Goal: Task Accomplishment & Management: Manage account settings

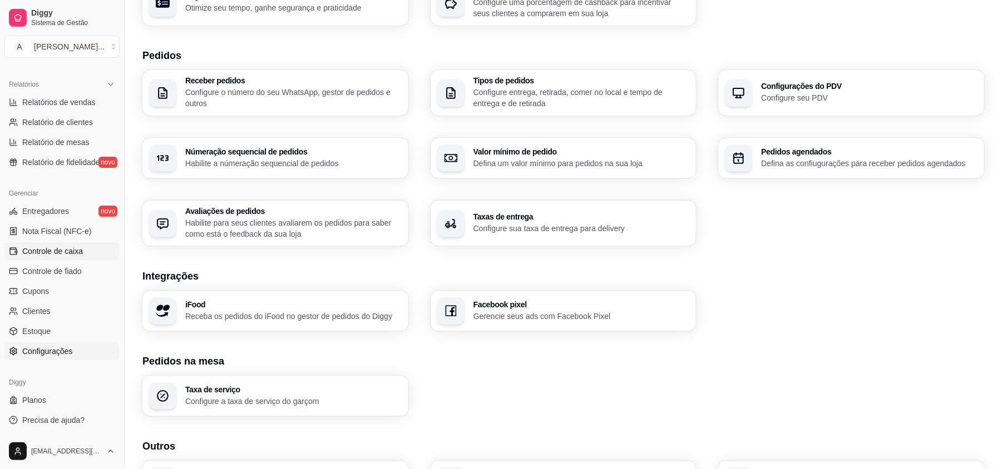
scroll to position [300, 0]
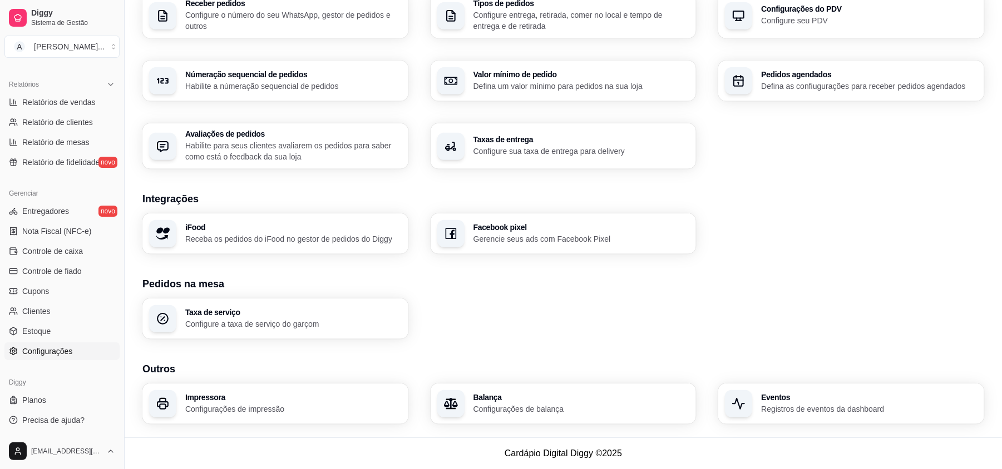
drag, startPoint x: 120, startPoint y: 311, endPoint x: 115, endPoint y: 219, distance: 92.5
click at [115, 219] on div "Diggy Sistema de Gestão A Aladdin Resta ... Loja aberta Período gratuito até 07…" at bounding box center [62, 234] width 124 height 469
click at [118, 247] on div "Diggy Sistema de Gestão A Aladdin Resta ... Loja aberta Período gratuito até 07…" at bounding box center [62, 234] width 124 height 469
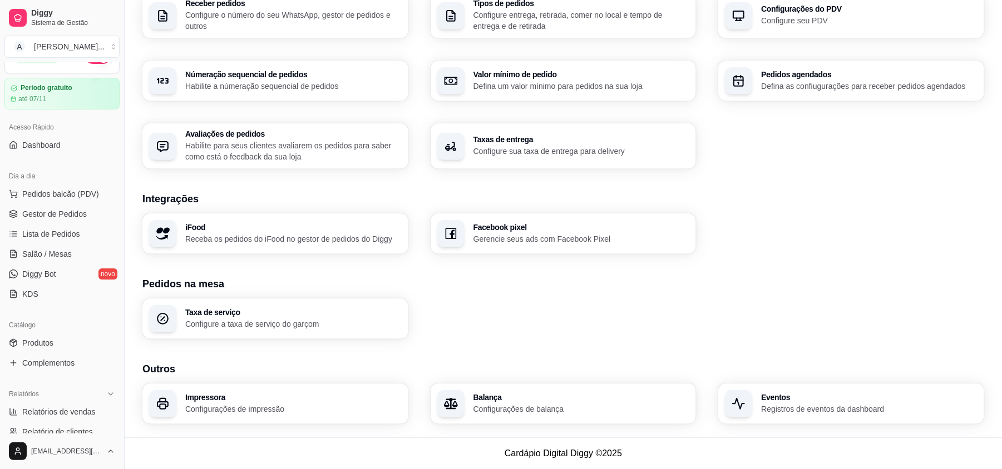
scroll to position [20, 0]
click at [47, 345] on span "Produtos" at bounding box center [37, 344] width 31 height 11
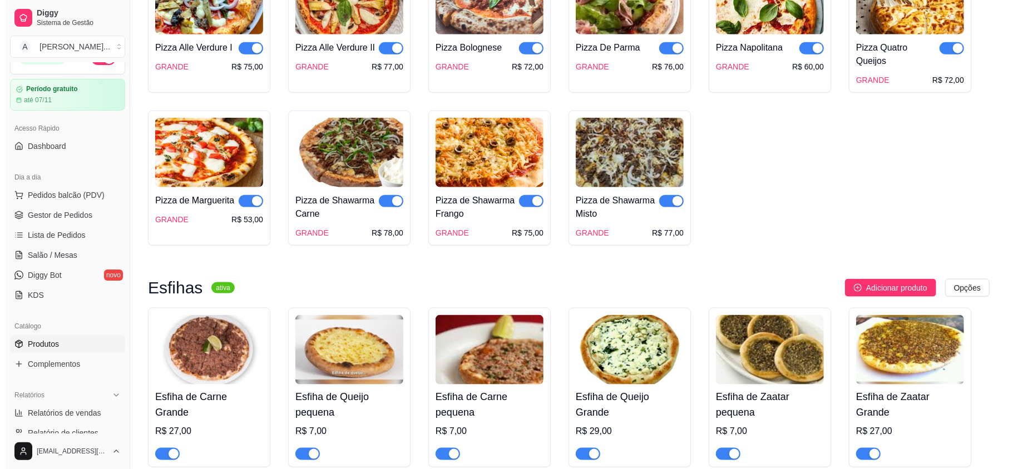
scroll to position [964, 0]
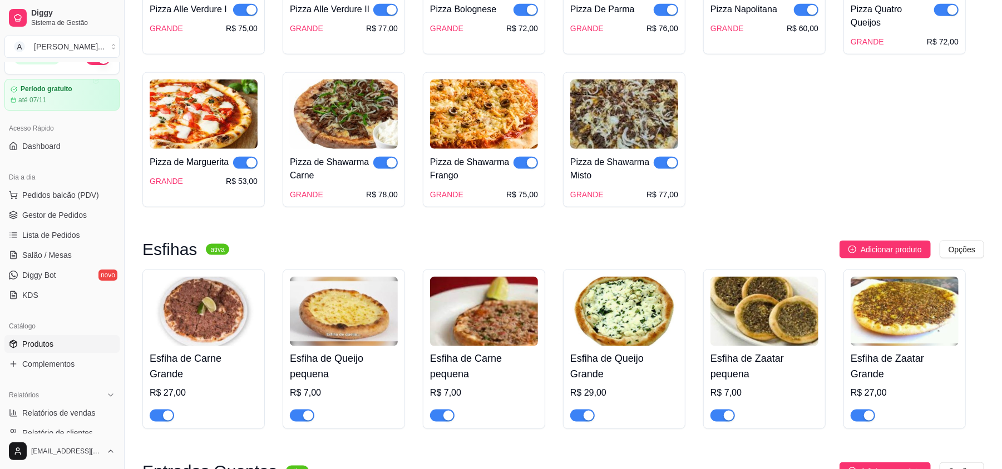
click at [508, 314] on img at bounding box center [484, 312] width 108 height 70
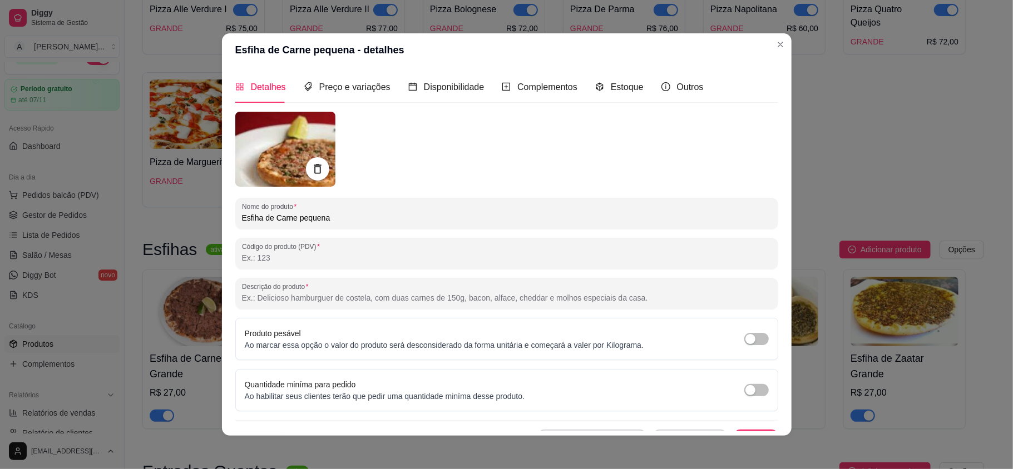
click at [306, 170] on div at bounding box center [317, 168] width 23 height 23
click at [274, 123] on img at bounding box center [285, 149] width 100 height 75
click at [311, 165] on icon at bounding box center [317, 169] width 13 height 13
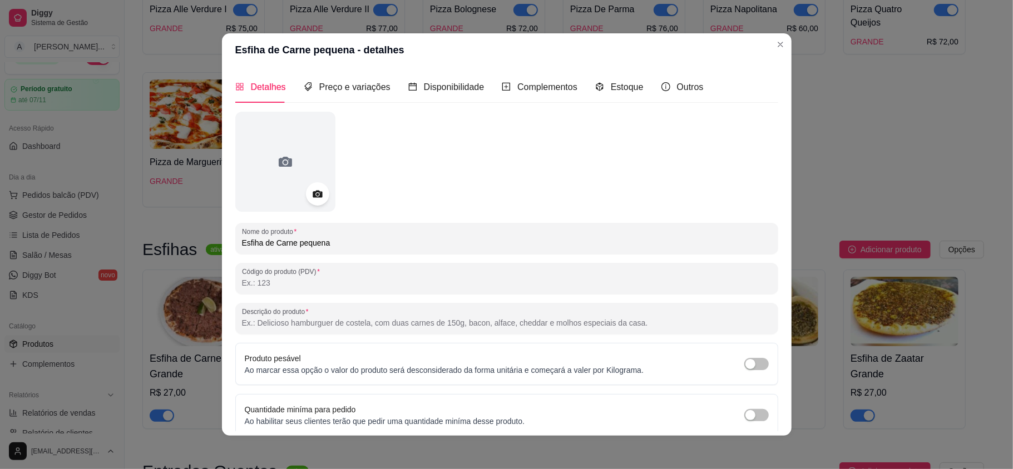
click at [309, 165] on div at bounding box center [285, 162] width 100 height 100
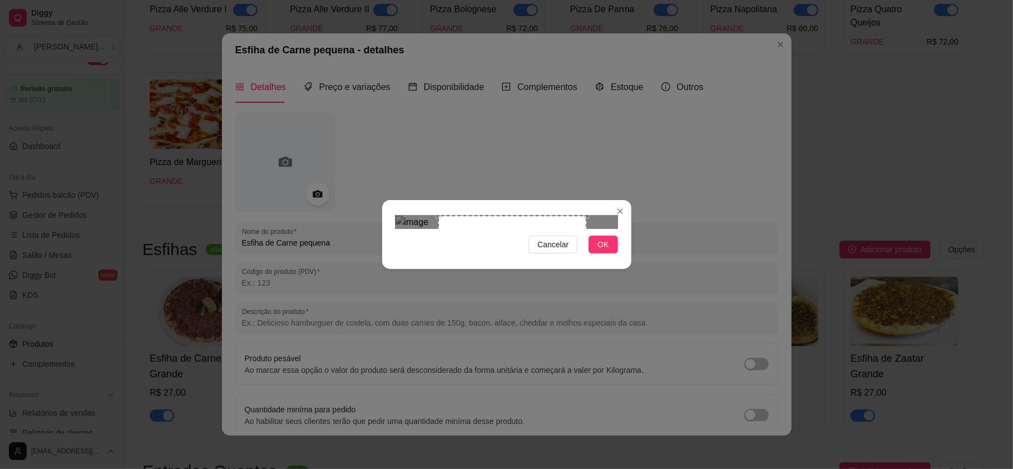
click at [557, 254] on div "Use the arrow keys to move the crop selection area" at bounding box center [512, 290] width 148 height 148
click at [599, 251] on span "OK" at bounding box center [602, 245] width 11 height 12
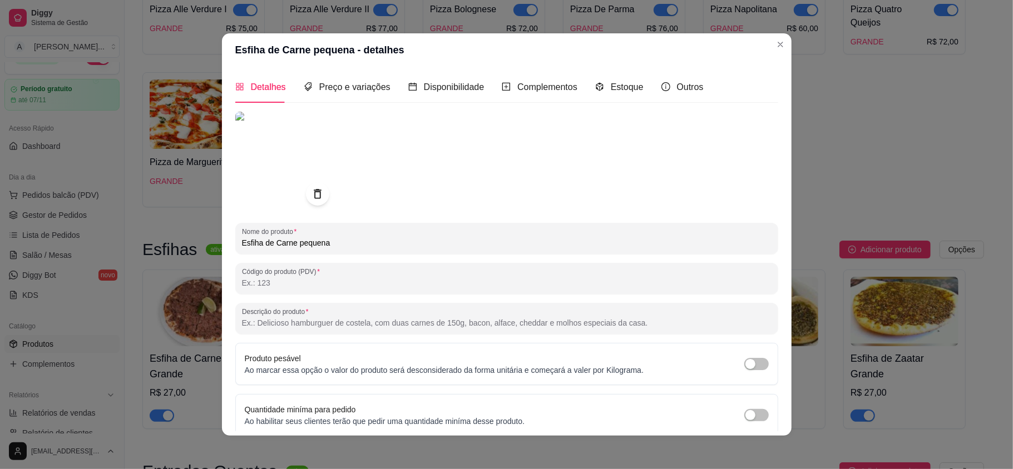
click at [365, 79] on div "Preço e variações" at bounding box center [347, 87] width 87 height 32
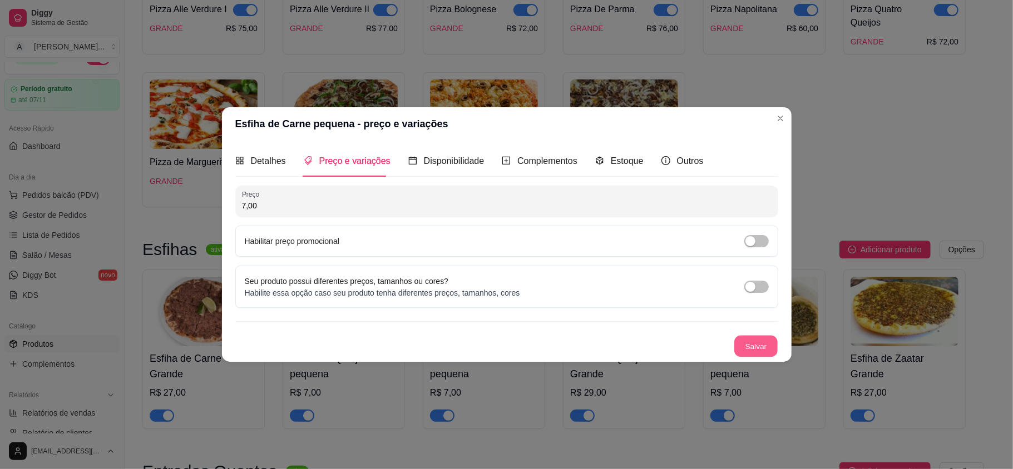
click at [761, 348] on button "Salvar" at bounding box center [755, 347] width 43 height 22
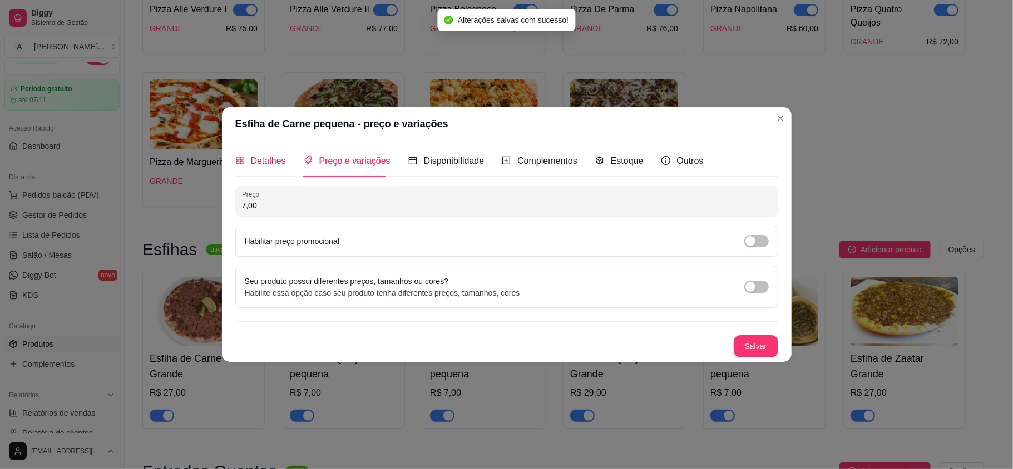
click at [260, 166] on span "Detalhes" at bounding box center [268, 160] width 35 height 9
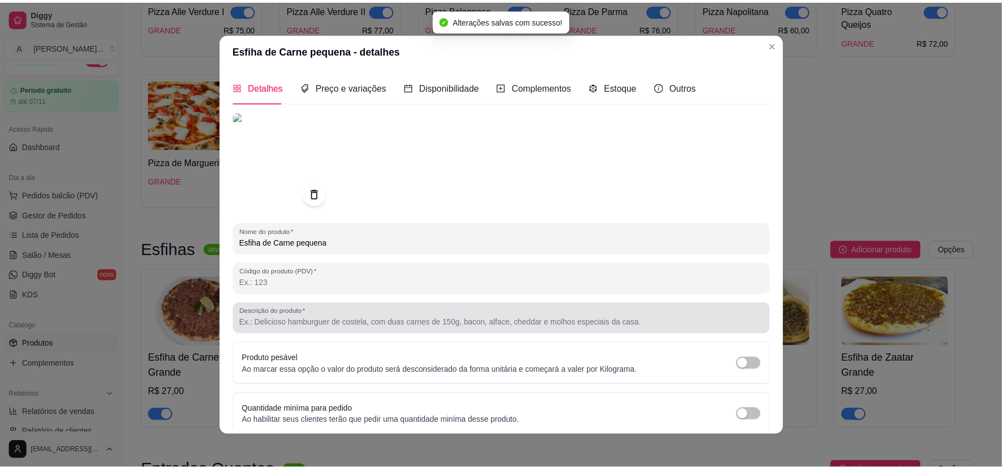
scroll to position [47, 0]
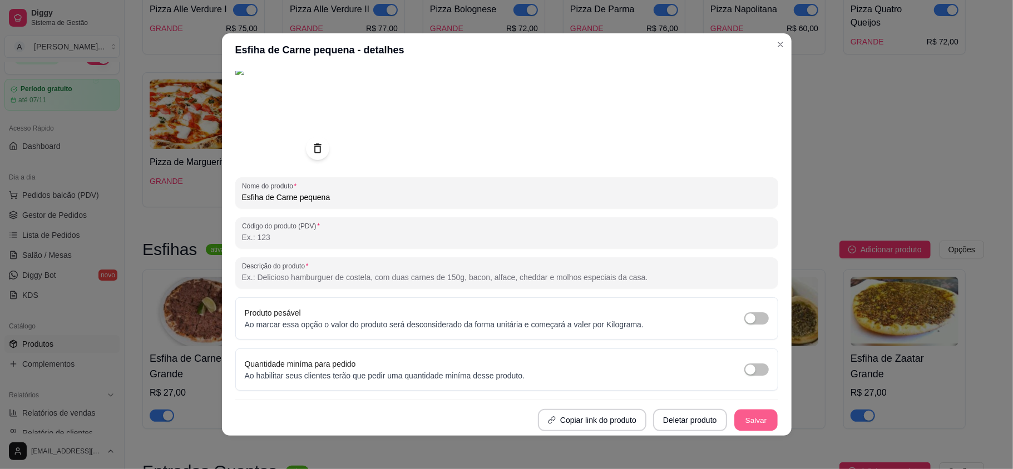
click at [734, 419] on button "Salvar" at bounding box center [755, 421] width 43 height 22
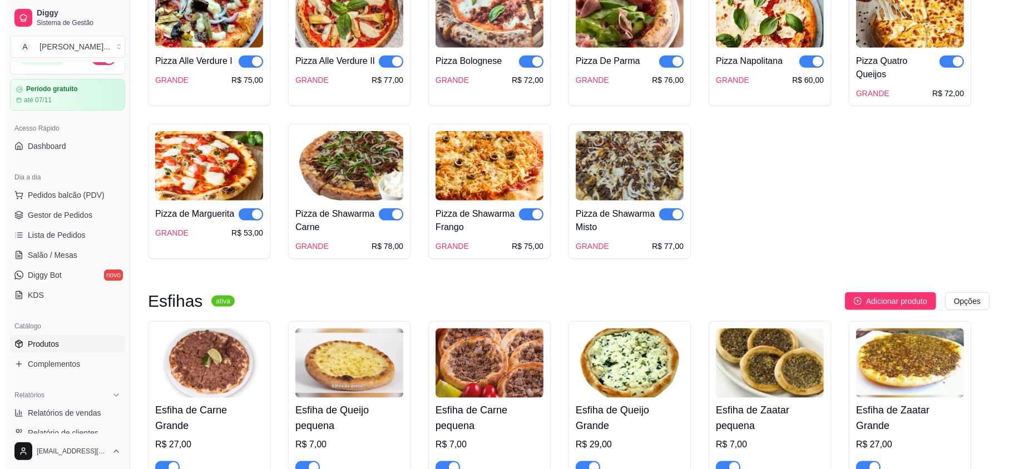
scroll to position [964, 0]
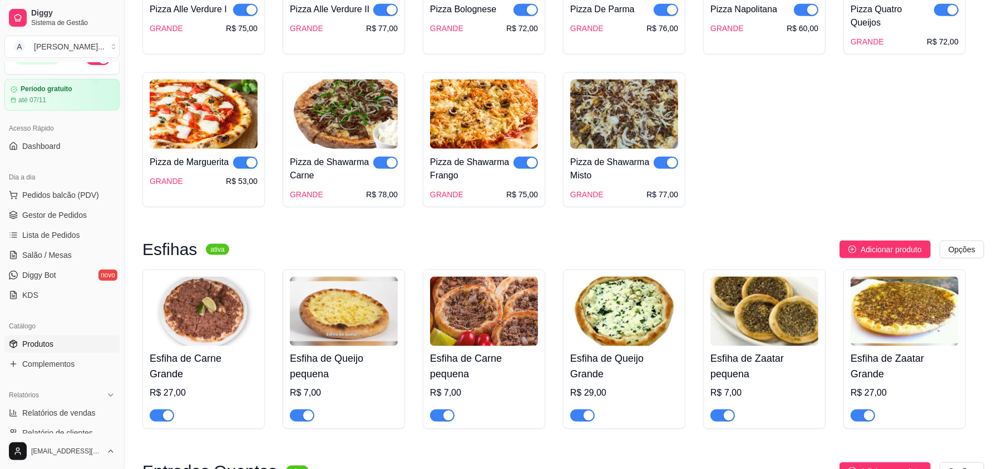
click at [390, 330] on img at bounding box center [344, 312] width 108 height 70
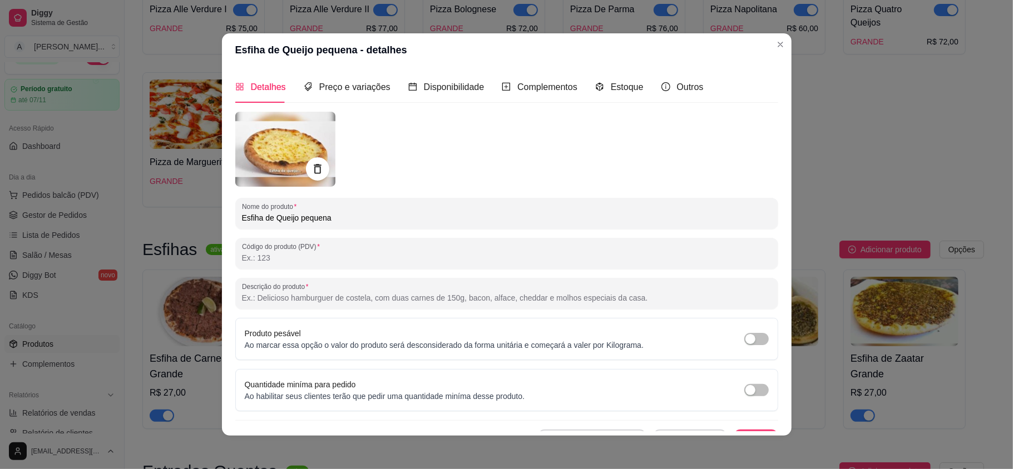
click at [311, 167] on icon at bounding box center [317, 169] width 13 height 13
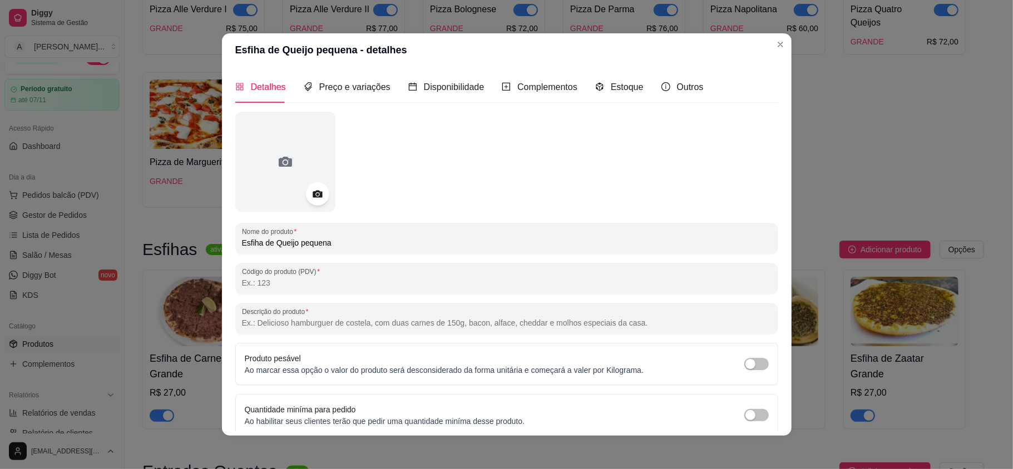
click at [316, 194] on circle at bounding box center [317, 194] width 3 height 3
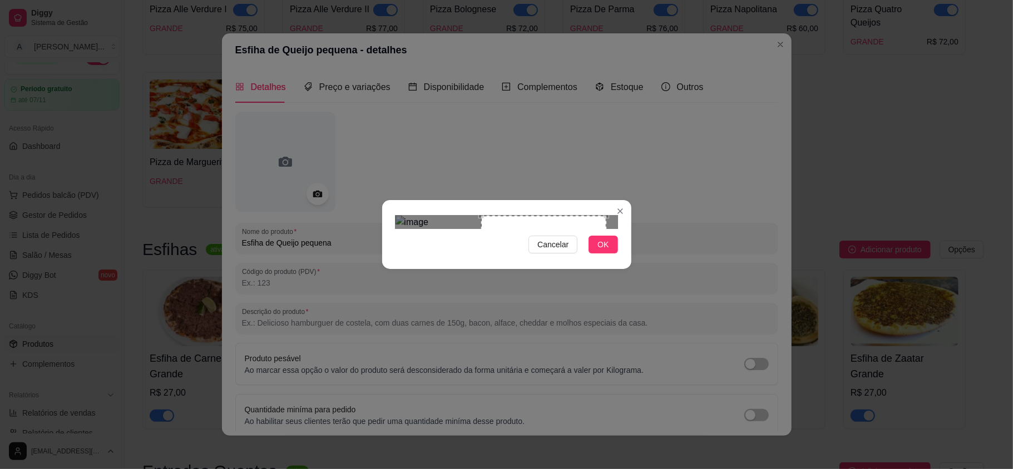
click at [400, 216] on div at bounding box center [506, 222] width 222 height 13
click at [472, 216] on div "Use the arrow keys to move the crop selection area" at bounding box center [458, 279] width 126 height 126
click at [486, 229] on div at bounding box center [506, 222] width 222 height 13
click at [462, 227] on div "Use the arrow keys to move the crop selection area" at bounding box center [441, 273] width 93 height 93
click at [595, 254] on button "OK" at bounding box center [602, 245] width 29 height 18
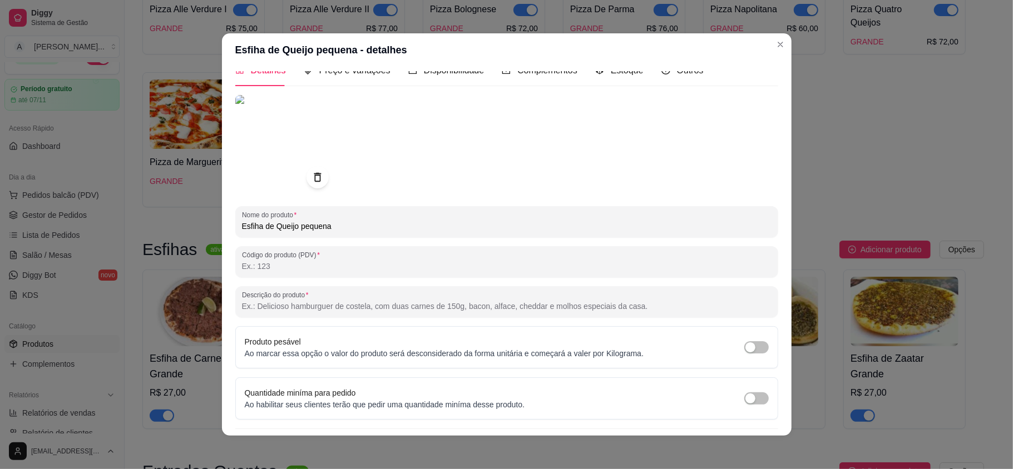
scroll to position [47, 0]
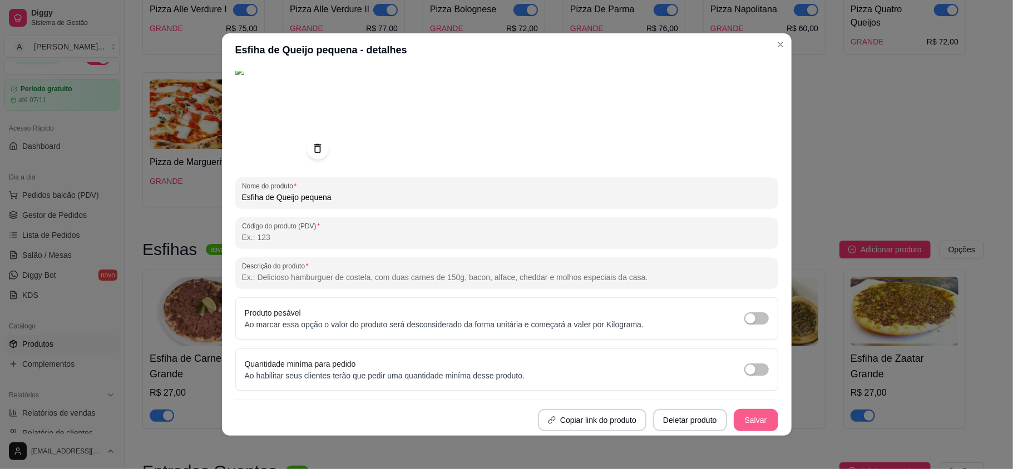
click at [734, 423] on button "Salvar" at bounding box center [756, 420] width 44 height 22
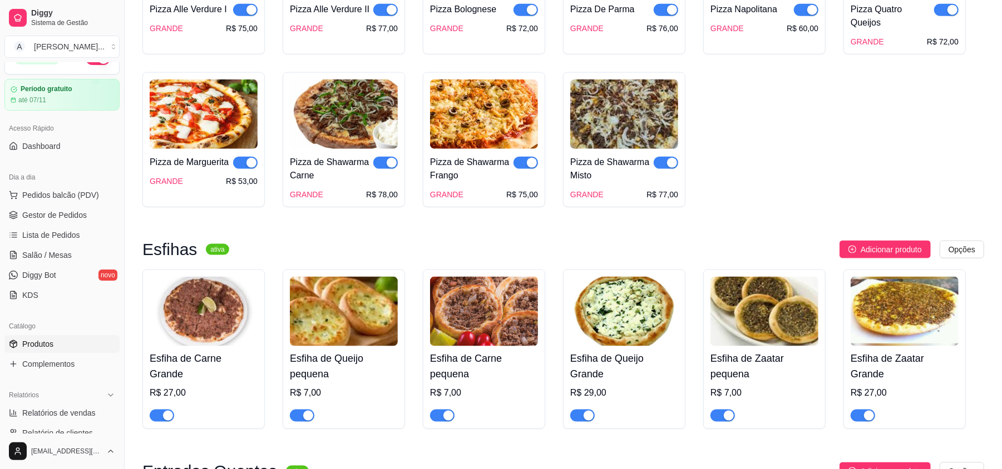
click at [606, 329] on img at bounding box center [624, 312] width 108 height 70
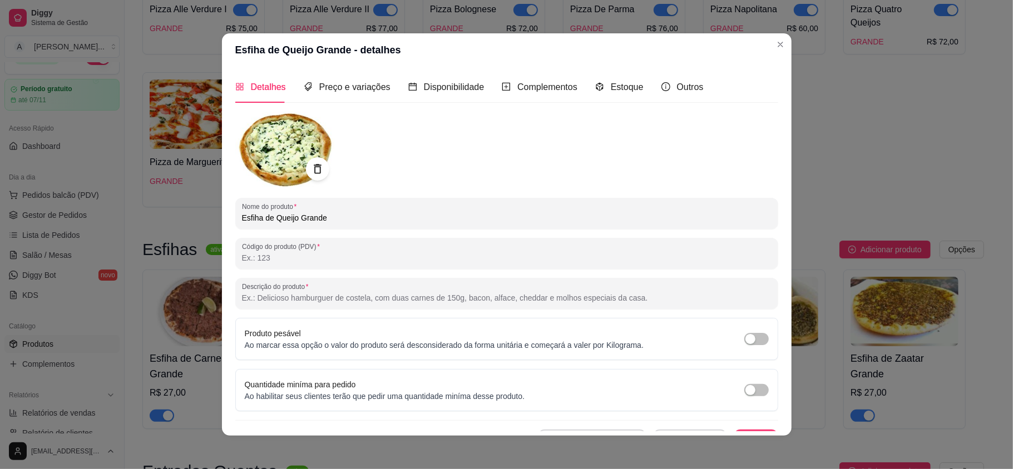
click at [314, 167] on icon at bounding box center [317, 168] width 7 height 9
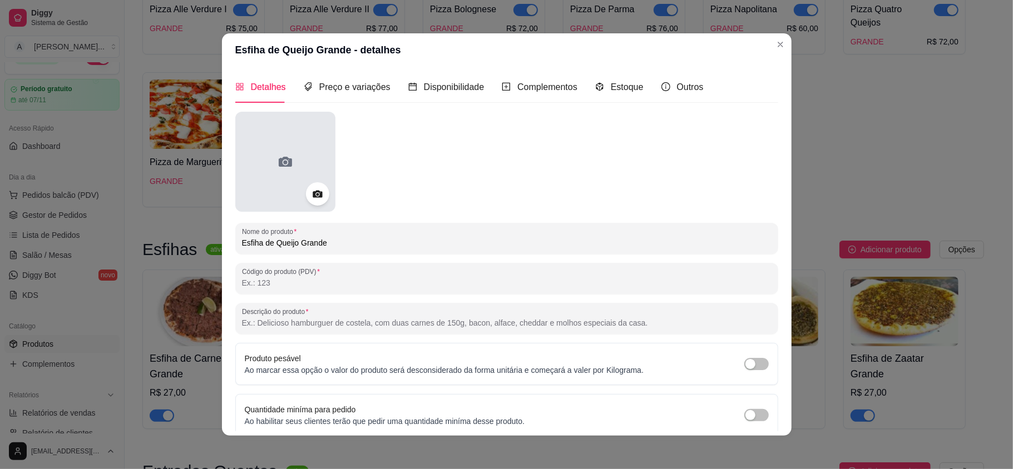
click at [294, 156] on div at bounding box center [285, 162] width 100 height 100
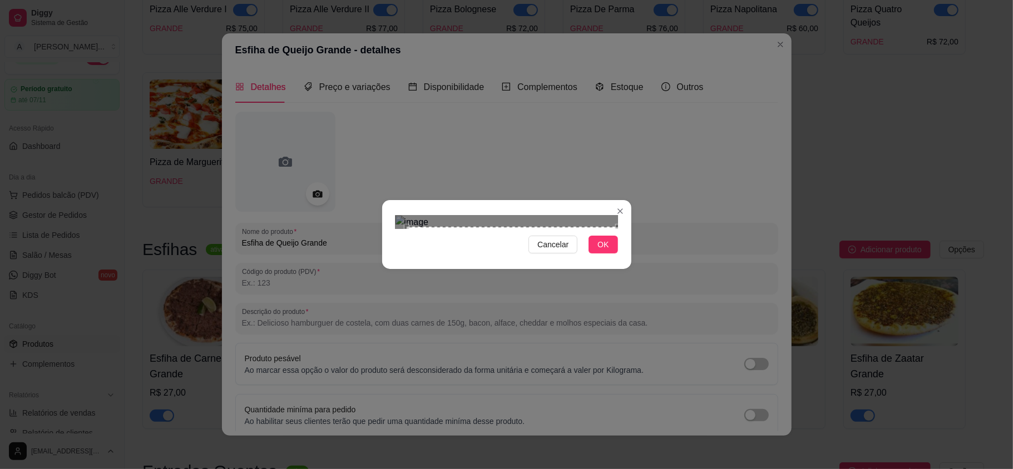
click at [623, 258] on div "Cancelar OK" at bounding box center [506, 234] width 249 height 47
click at [394, 200] on section "Cancelar OK" at bounding box center [506, 234] width 249 height 69
click at [598, 251] on span "OK" at bounding box center [602, 245] width 11 height 12
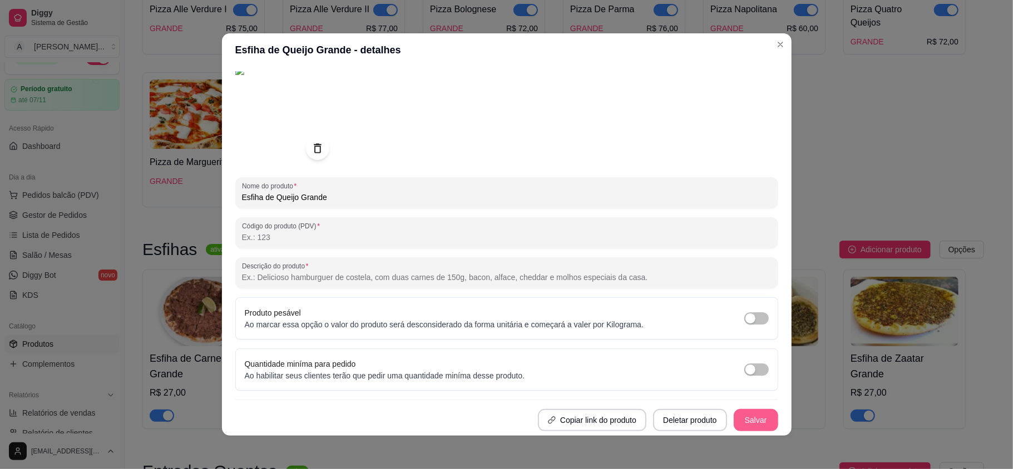
click at [734, 414] on button "Salvar" at bounding box center [756, 420] width 44 height 22
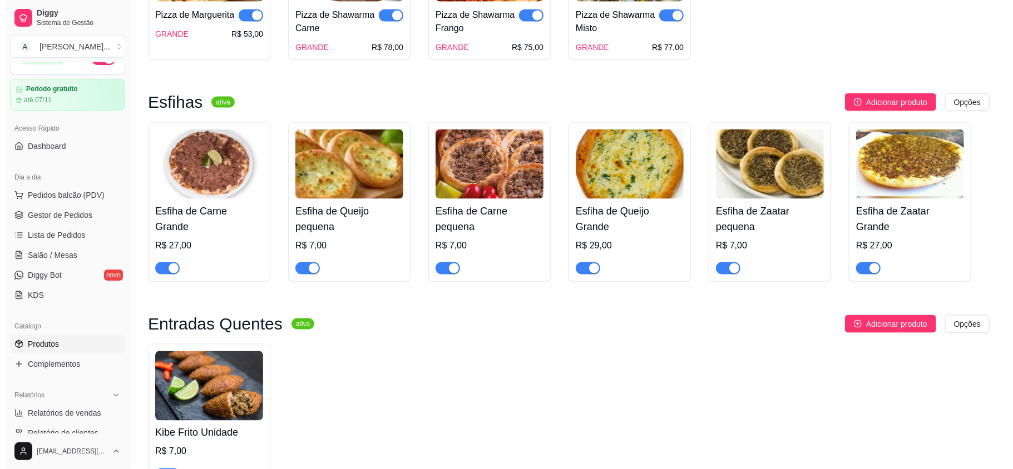
scroll to position [1112, 0]
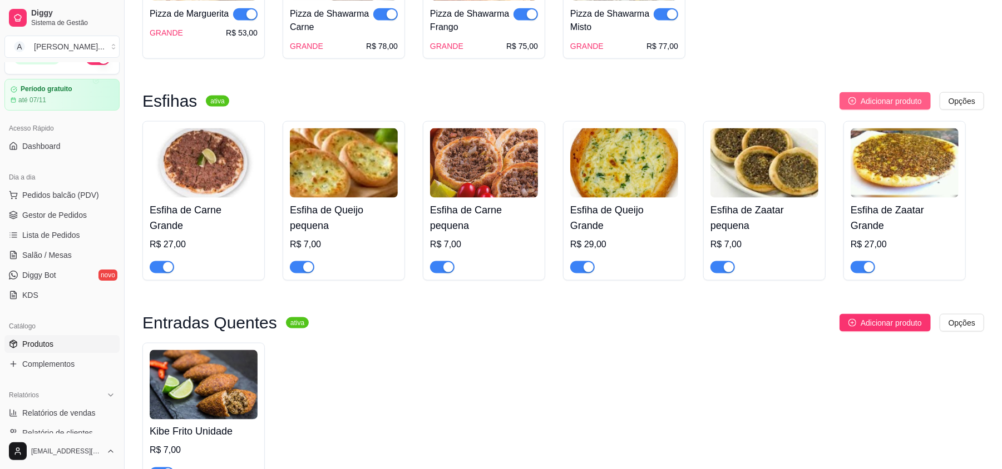
click at [875, 105] on span "Adicionar produto" at bounding box center [890, 101] width 61 height 12
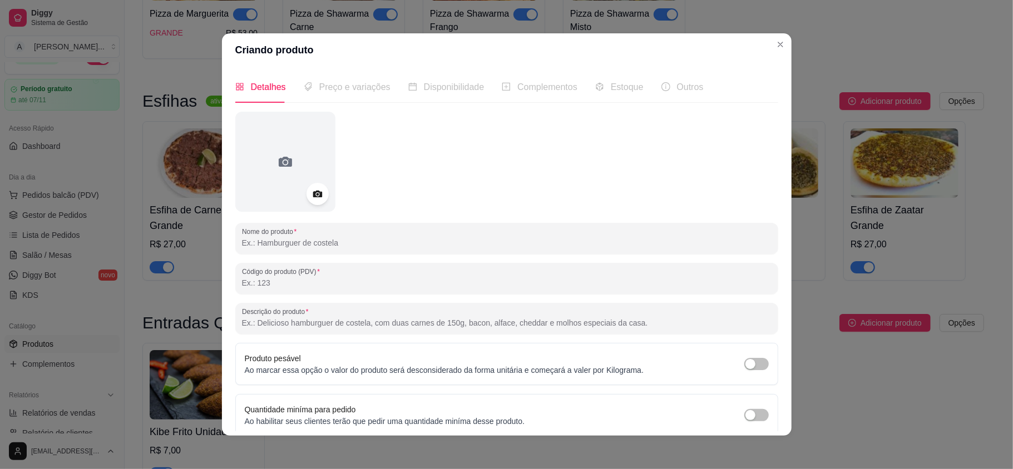
click at [408, 241] on input "Nome do produto" at bounding box center [506, 242] width 529 height 11
click at [242, 241] on input "esfiha de recota" at bounding box center [506, 242] width 529 height 11
click at [271, 243] on input "Esfiha de ricota" at bounding box center [506, 242] width 529 height 11
click at [321, 234] on div "Esfiha de Ricota" at bounding box center [506, 238] width 529 height 22
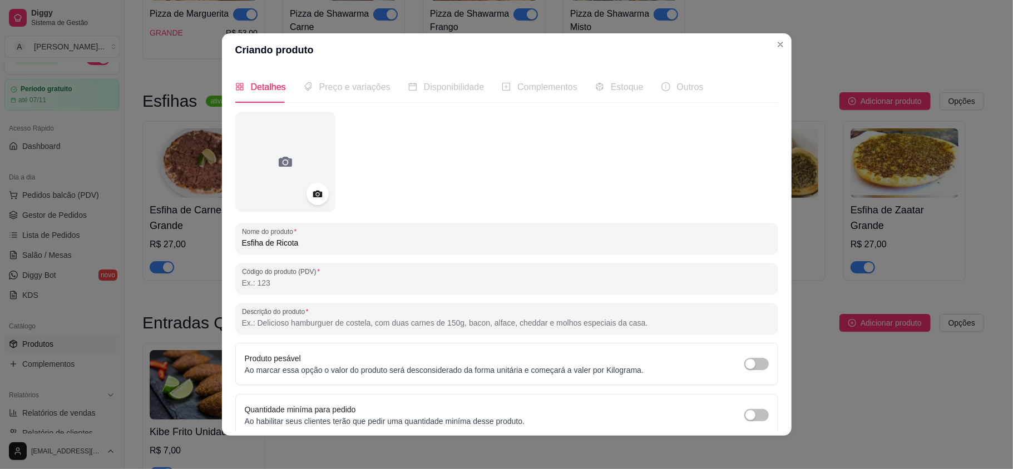
click at [324, 242] on input "Esfiha de Ricota" at bounding box center [506, 242] width 529 height 11
type input "Esfiha de Ricota"
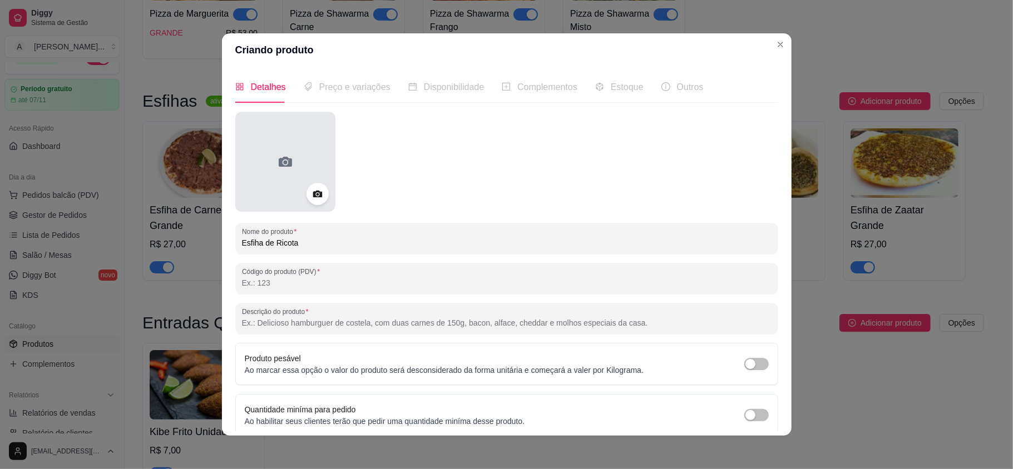
click at [252, 175] on div at bounding box center [285, 162] width 100 height 100
click at [265, 172] on div at bounding box center [285, 162] width 100 height 100
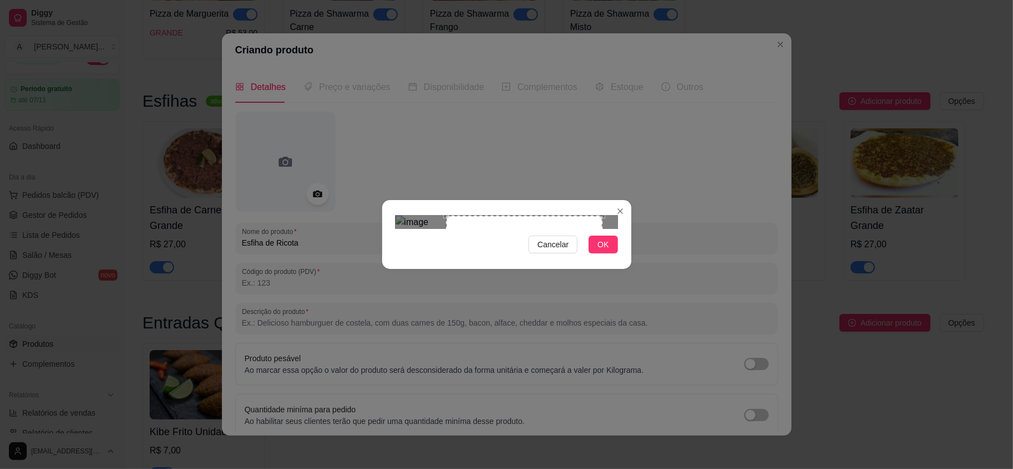
click at [508, 221] on div "Use the arrow keys to move the crop selection area" at bounding box center [524, 294] width 156 height 156
click at [603, 251] on span "OK" at bounding box center [602, 245] width 11 height 12
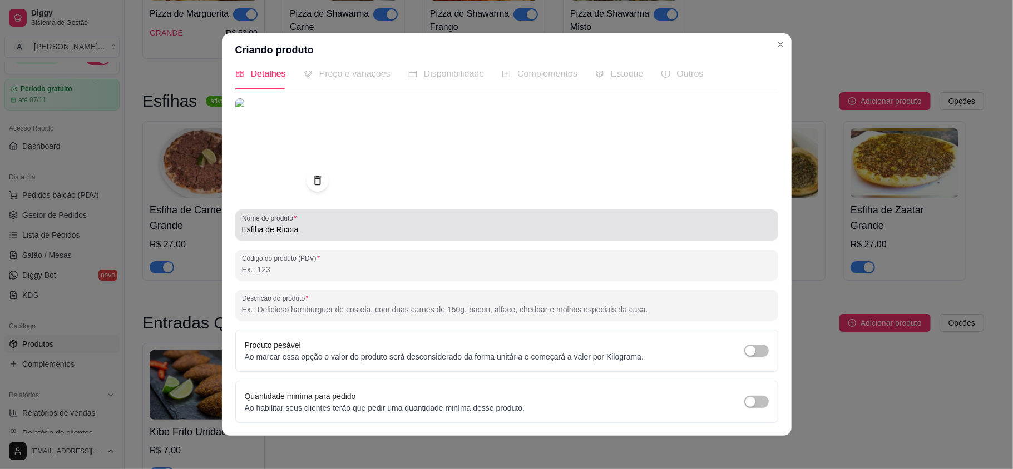
scroll to position [0, 0]
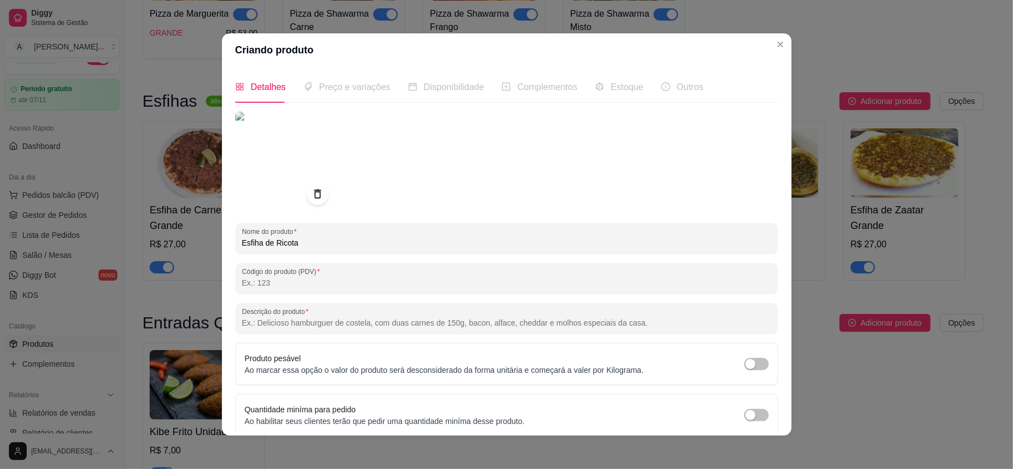
click at [319, 90] on span "Preço e variações" at bounding box center [354, 86] width 71 height 9
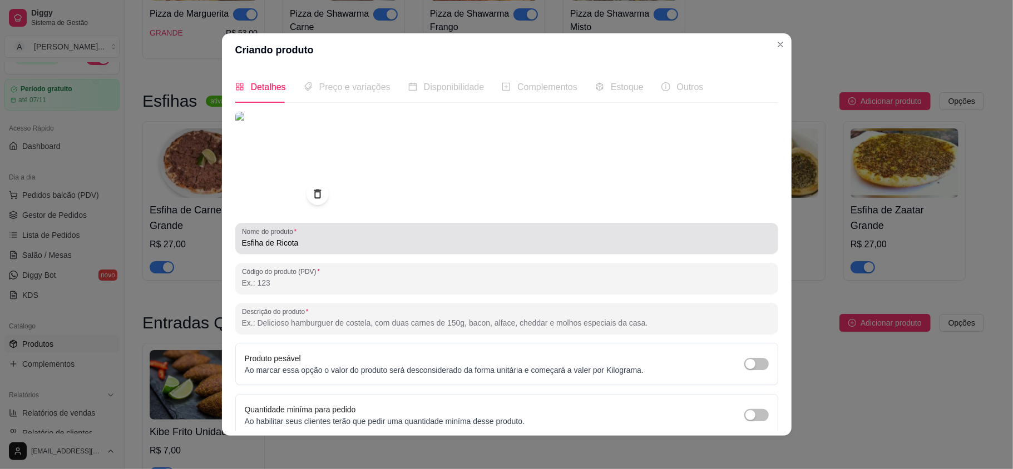
scroll to position [47, 0]
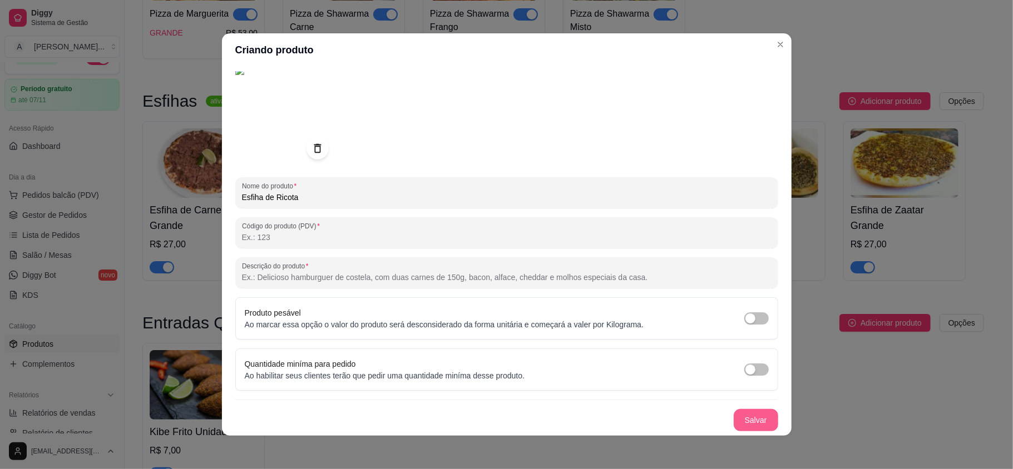
click at [739, 419] on button "Salvar" at bounding box center [756, 420] width 44 height 22
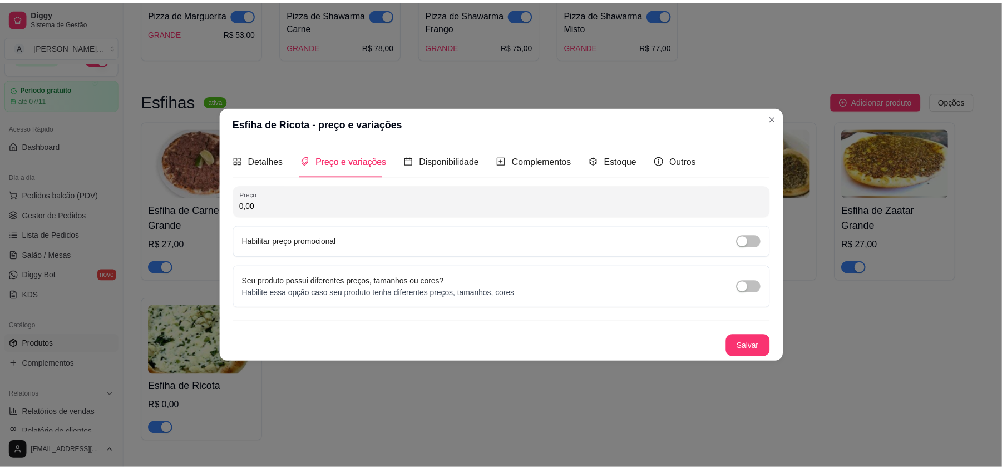
scroll to position [0, 0]
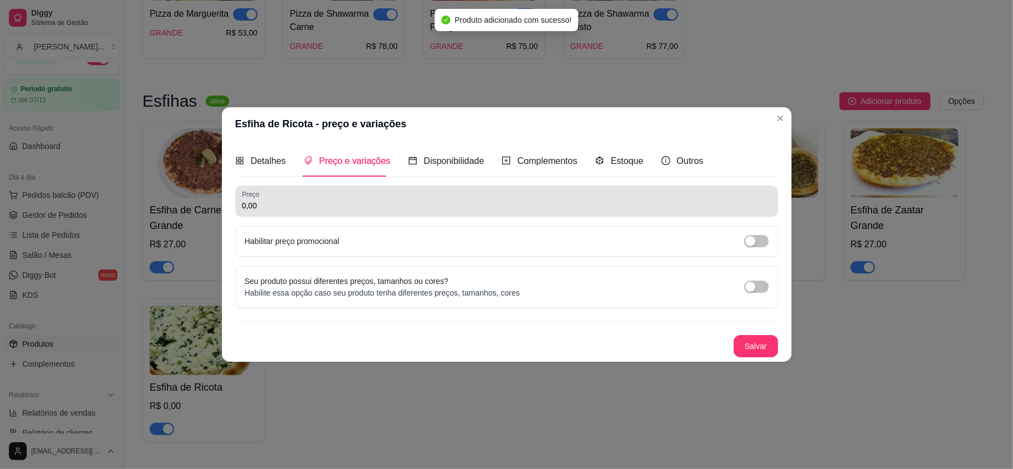
click at [312, 201] on input "0,00" at bounding box center [506, 205] width 529 height 11
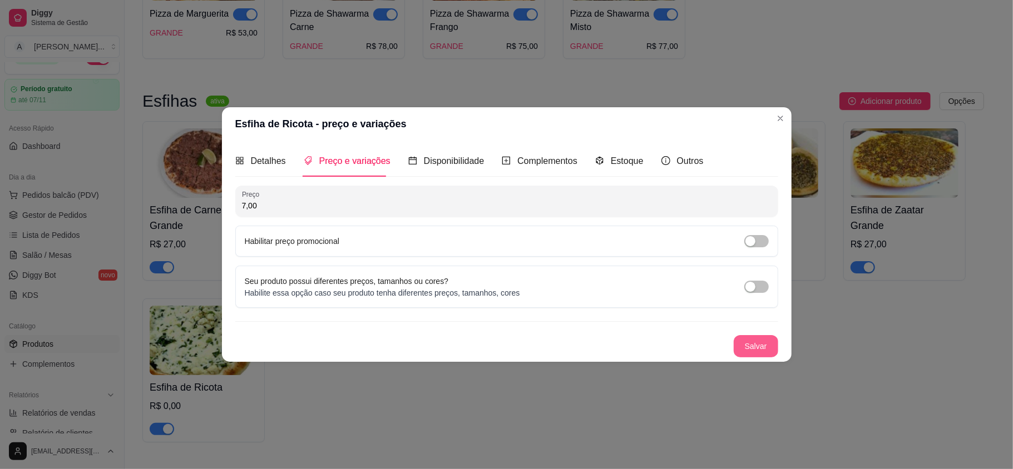
type input "7,00"
click at [751, 346] on button "Salvar" at bounding box center [756, 346] width 44 height 22
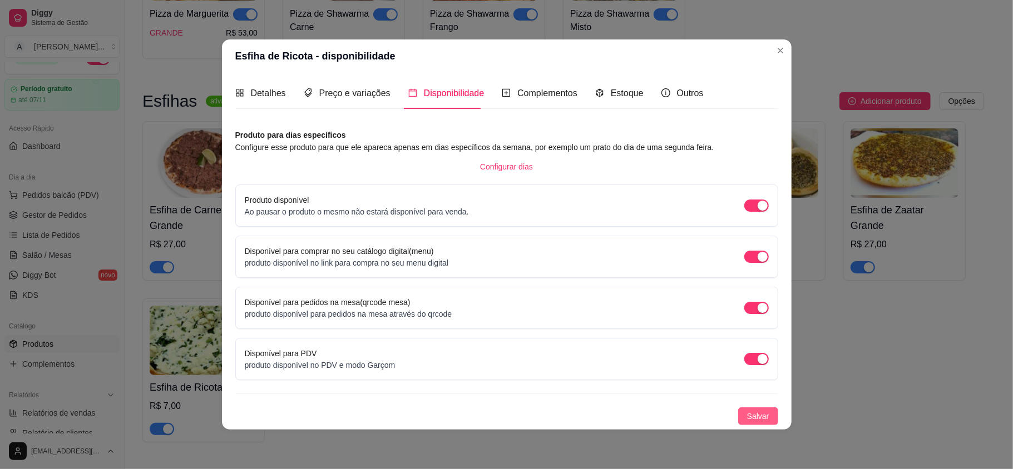
click at [755, 417] on span "Salvar" at bounding box center [758, 416] width 22 height 12
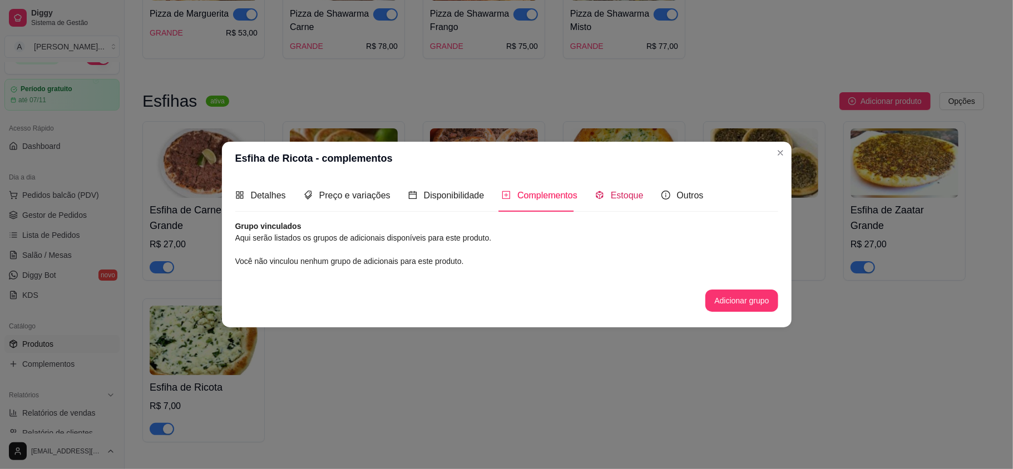
click at [623, 200] on span "Estoque" at bounding box center [627, 195] width 33 height 9
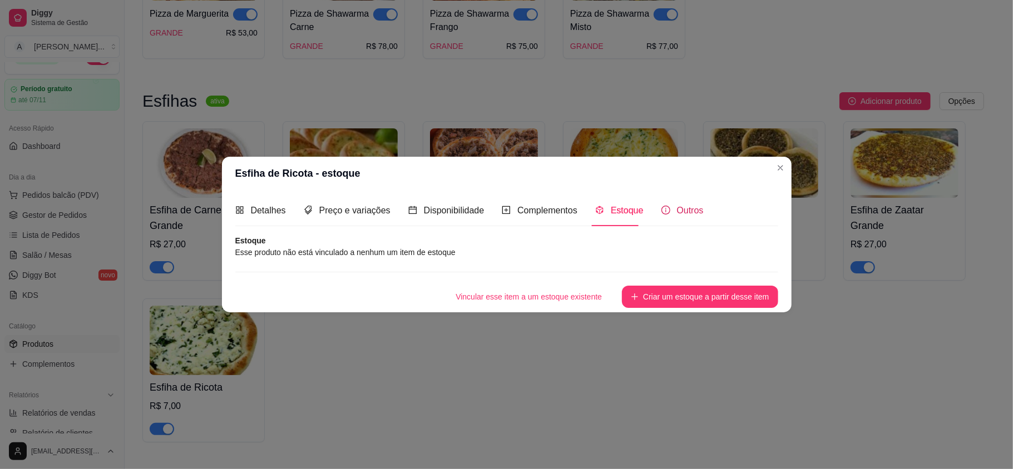
click at [662, 211] on icon "info-circle" at bounding box center [665, 210] width 9 height 9
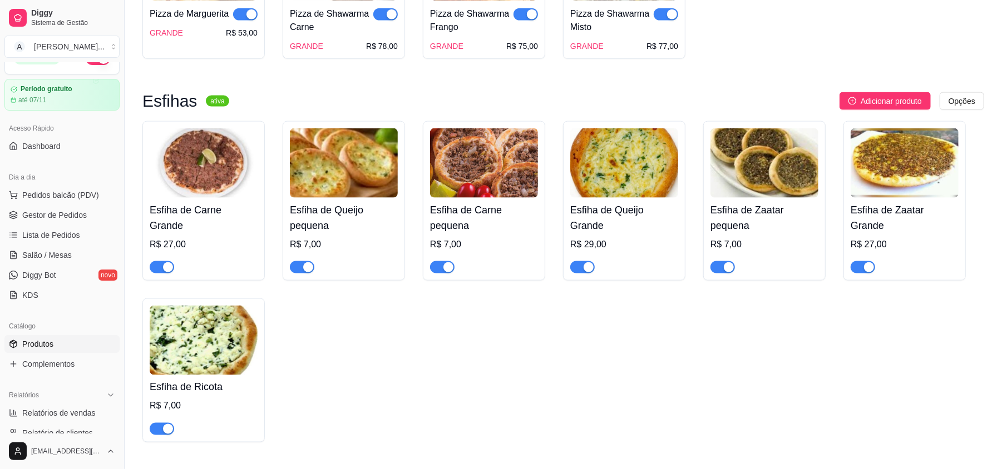
click at [194, 346] on img at bounding box center [204, 341] width 108 height 70
click at [508, 190] on img at bounding box center [484, 163] width 108 height 70
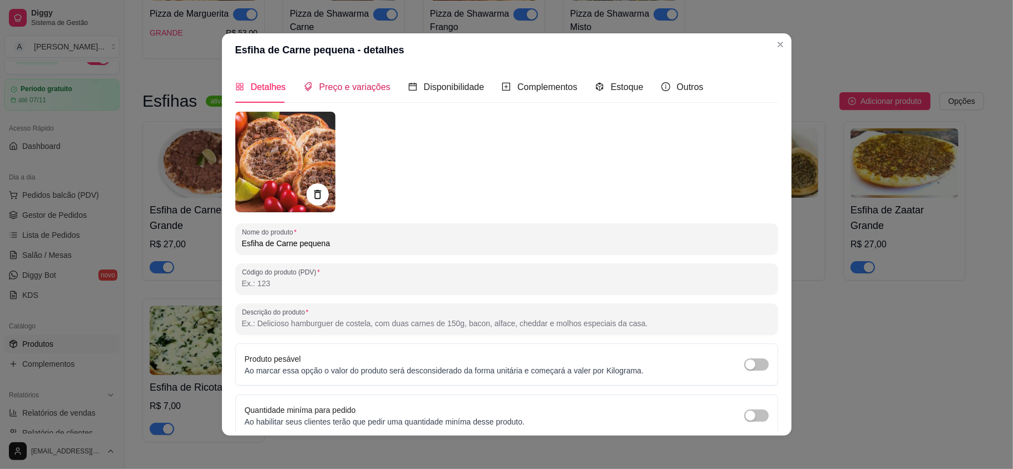
click at [356, 91] on span "Preço e variações" at bounding box center [354, 86] width 71 height 9
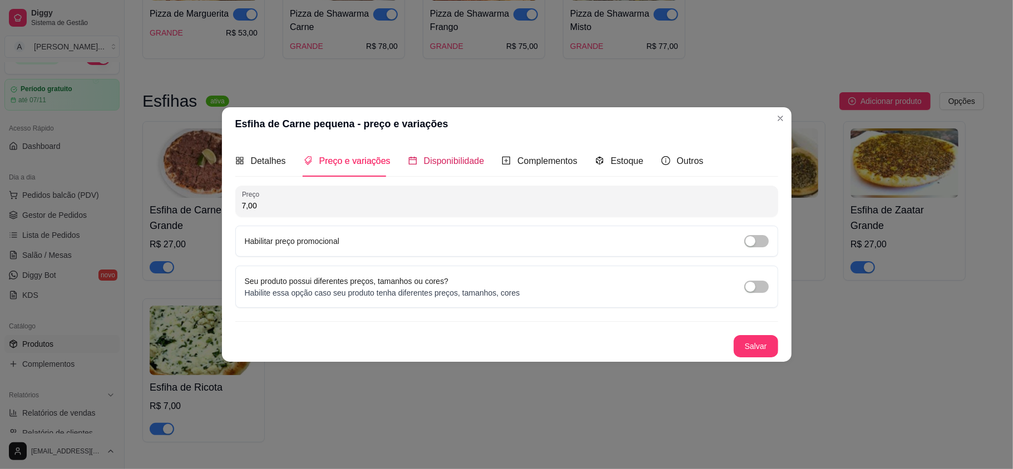
click at [432, 162] on span "Disponibilidade" at bounding box center [454, 160] width 61 height 9
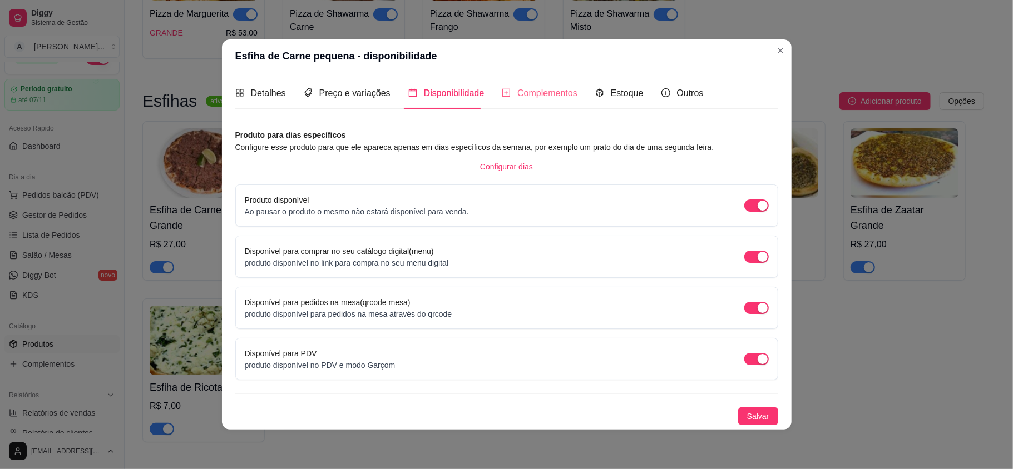
click at [518, 100] on div "Complementos" at bounding box center [540, 93] width 76 height 32
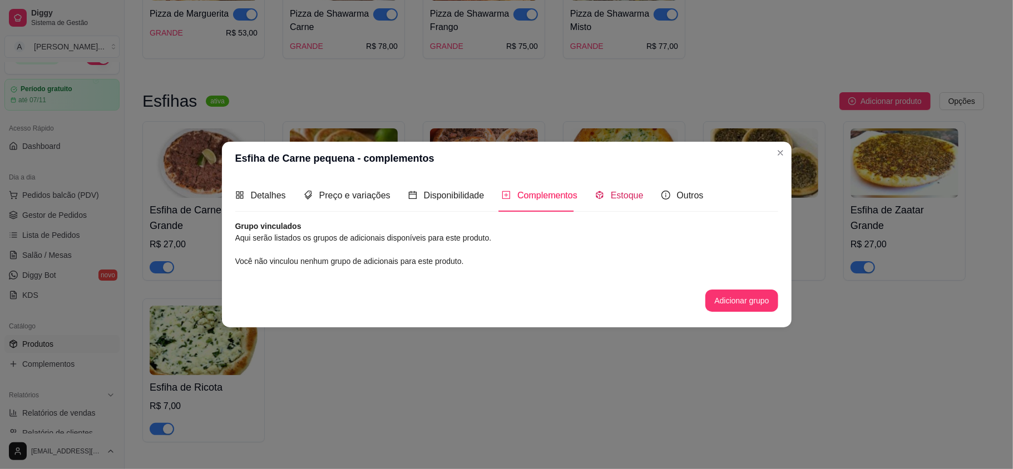
click at [626, 199] on span "Estoque" at bounding box center [627, 195] width 33 height 9
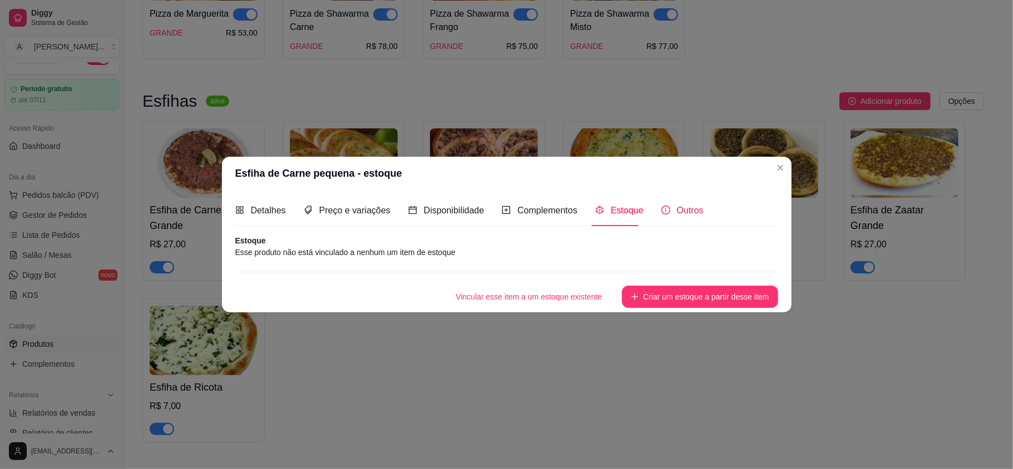
click at [666, 211] on div "Outros" at bounding box center [682, 211] width 42 height 14
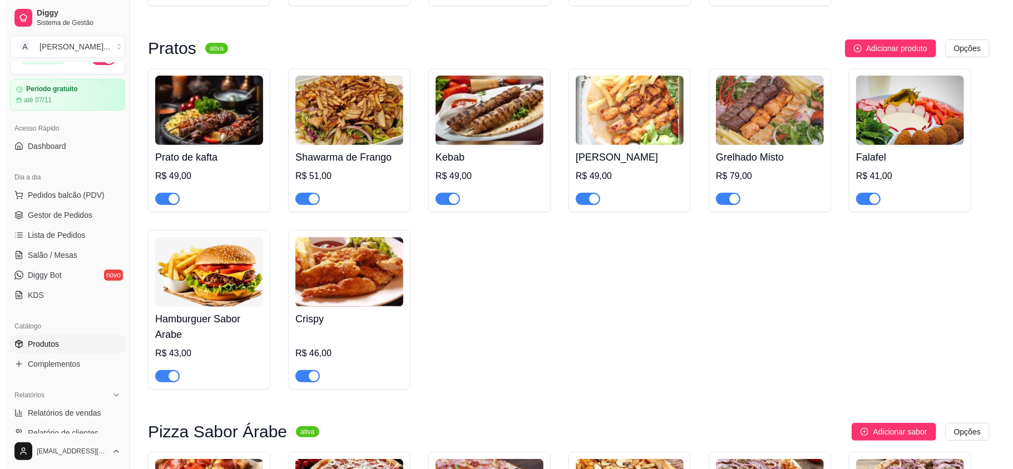
scroll to position [370, 0]
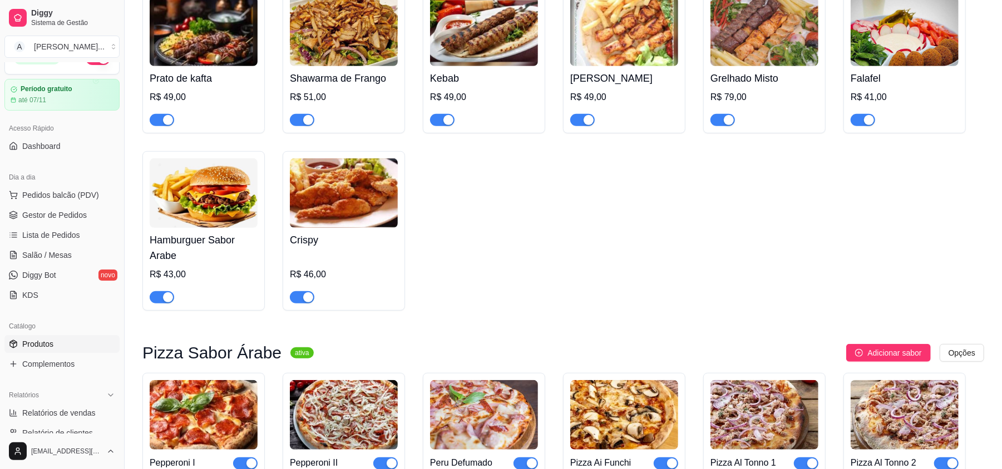
click at [209, 210] on img at bounding box center [204, 193] width 108 height 70
click at [343, 234] on h4 "Crispy" at bounding box center [344, 240] width 108 height 16
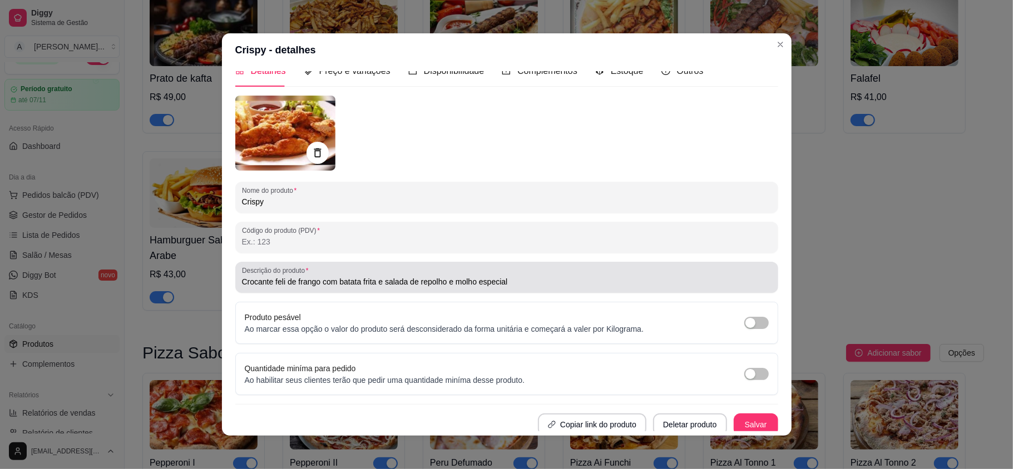
scroll to position [21, 0]
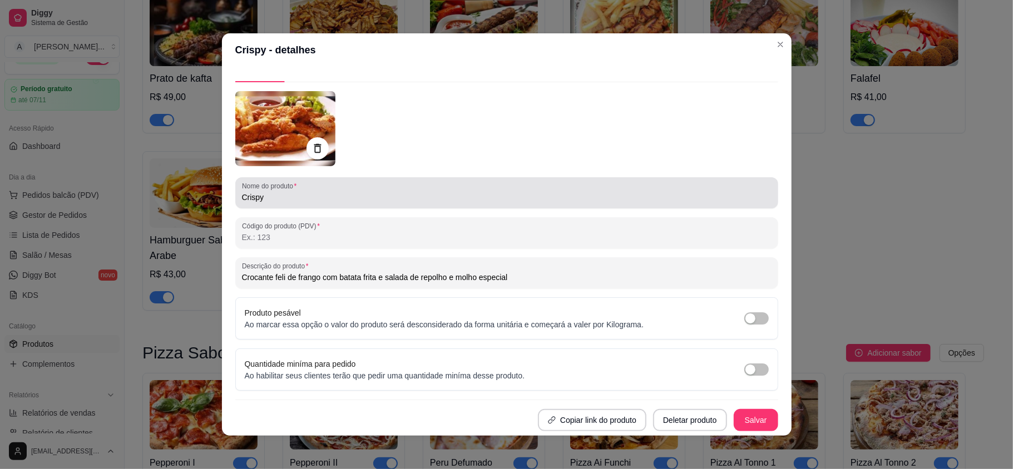
click at [277, 204] on div "Nome do produto Crispy" at bounding box center [506, 192] width 543 height 31
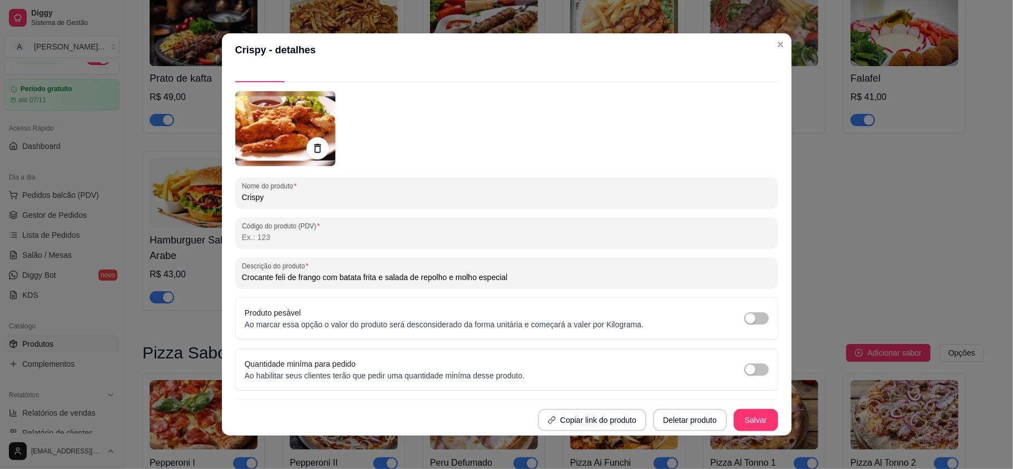
click at [242, 197] on input "Crispy" at bounding box center [506, 197] width 529 height 11
type input "prato de Crispy"
click at [740, 423] on button "Salvar" at bounding box center [756, 420] width 44 height 22
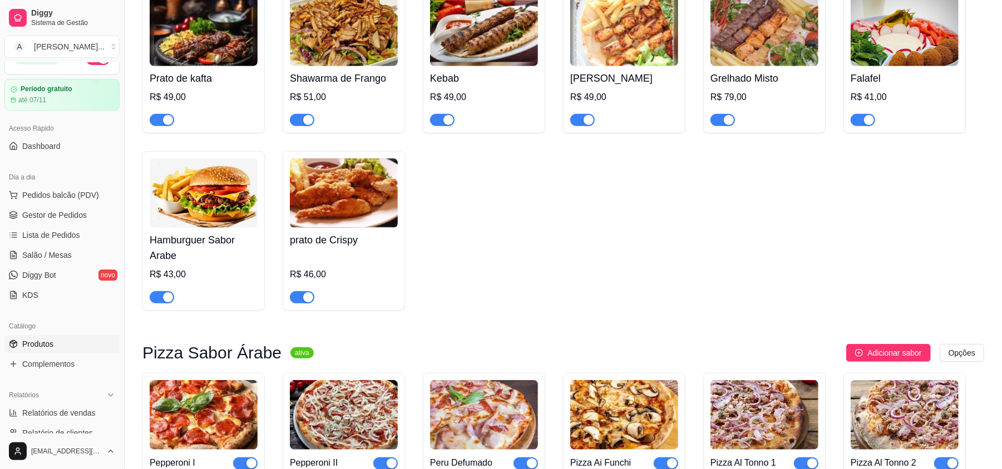
click at [224, 231] on div "Hamburguer Sabor Arabe R$ 43,00" at bounding box center [204, 266] width 108 height 76
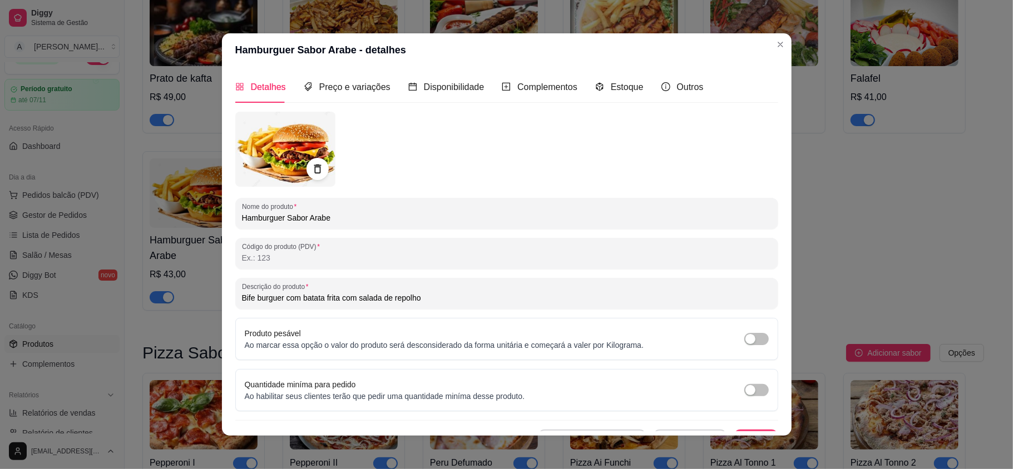
click at [298, 219] on input "Hamburguer Sabor Arabe" at bounding box center [506, 217] width 529 height 11
click at [301, 216] on input "Hamburguer Sabor Arabe" at bounding box center [506, 217] width 529 height 11
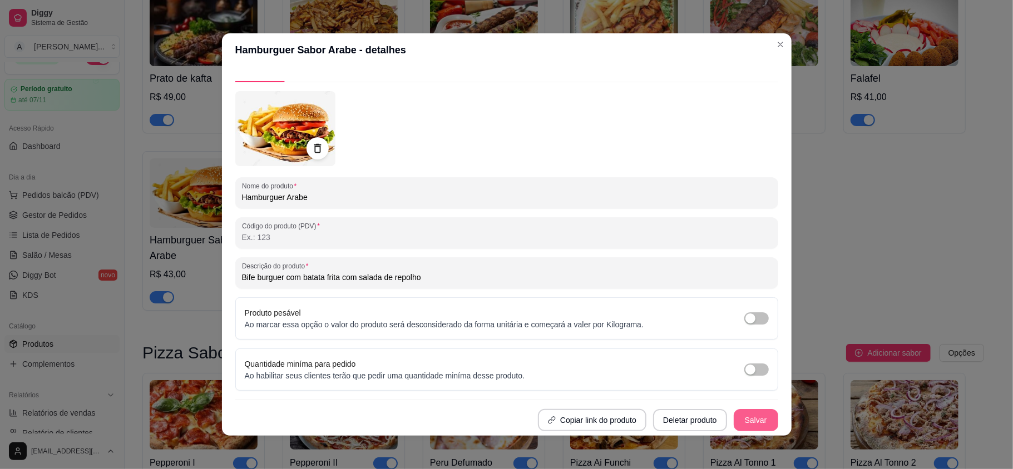
type input "Hamburguer Arabe"
click at [734, 414] on button "Salvar" at bounding box center [756, 420] width 44 height 22
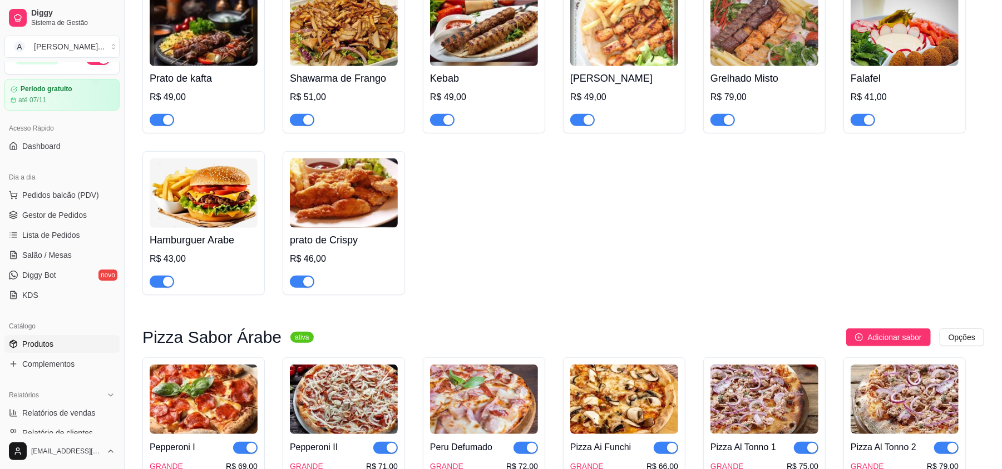
click at [915, 52] on img at bounding box center [904, 32] width 108 height 70
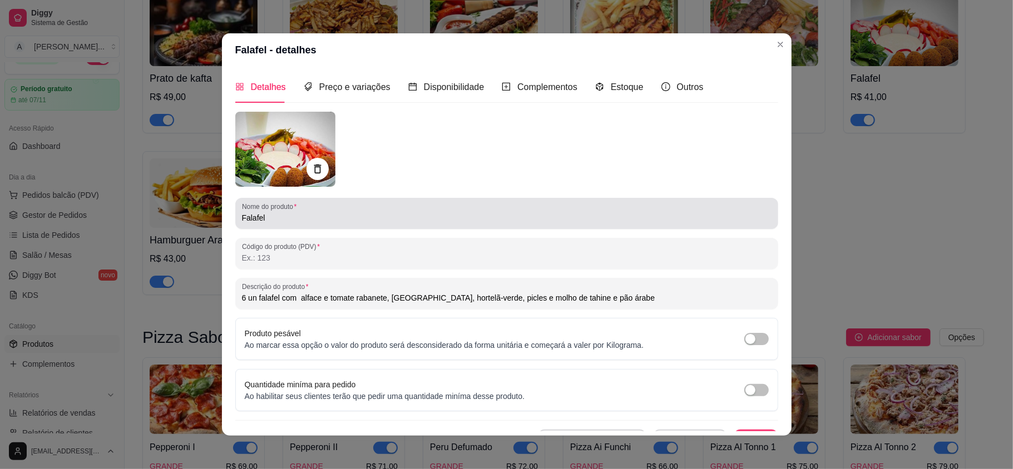
click at [242, 215] on input "Falafel" at bounding box center [506, 217] width 529 height 11
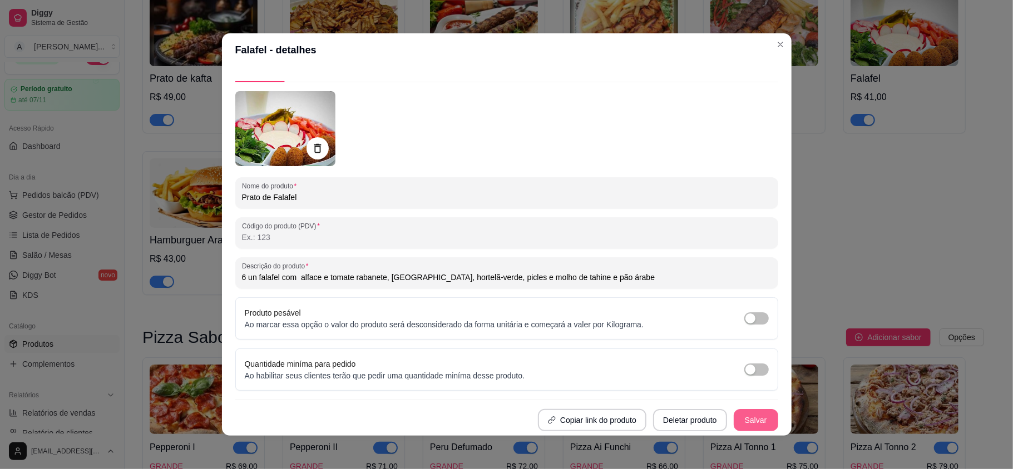
type input "Prato de Falafel"
click at [734, 419] on button "Salvar" at bounding box center [755, 421] width 43 height 22
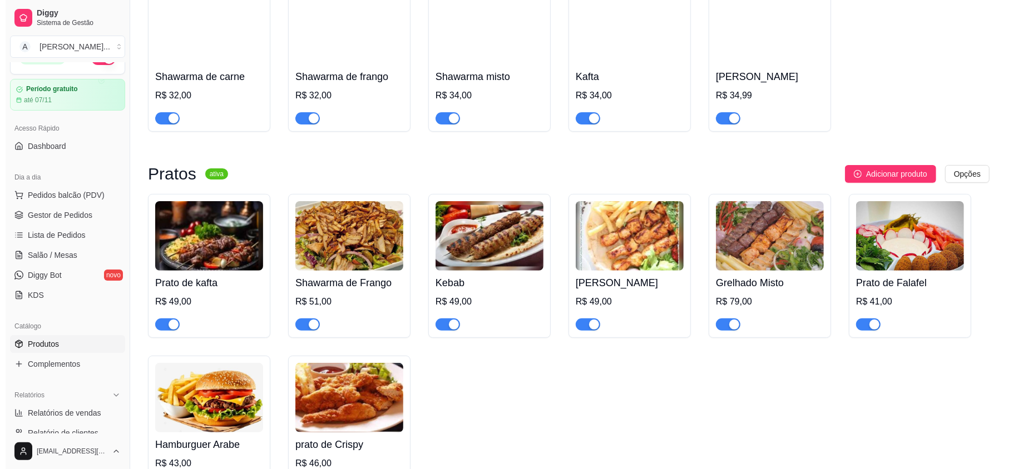
scroll to position [148, 0]
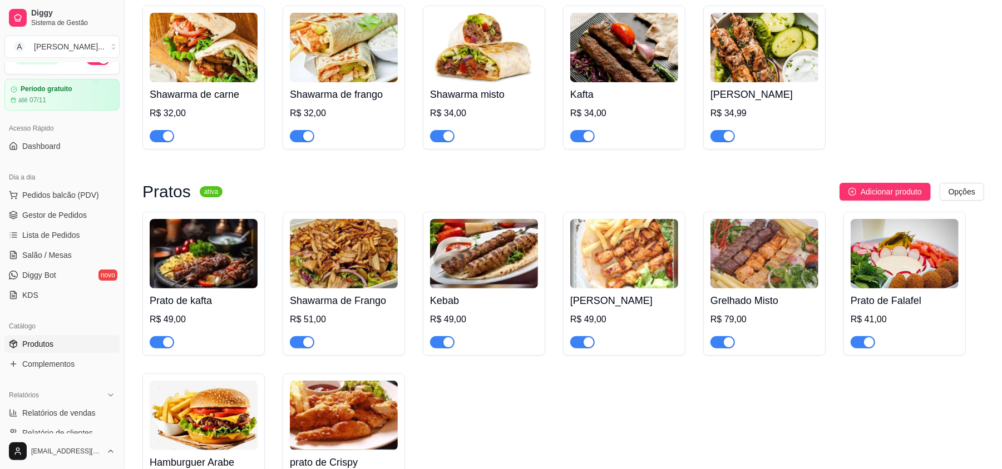
click at [632, 256] on img at bounding box center [624, 254] width 108 height 70
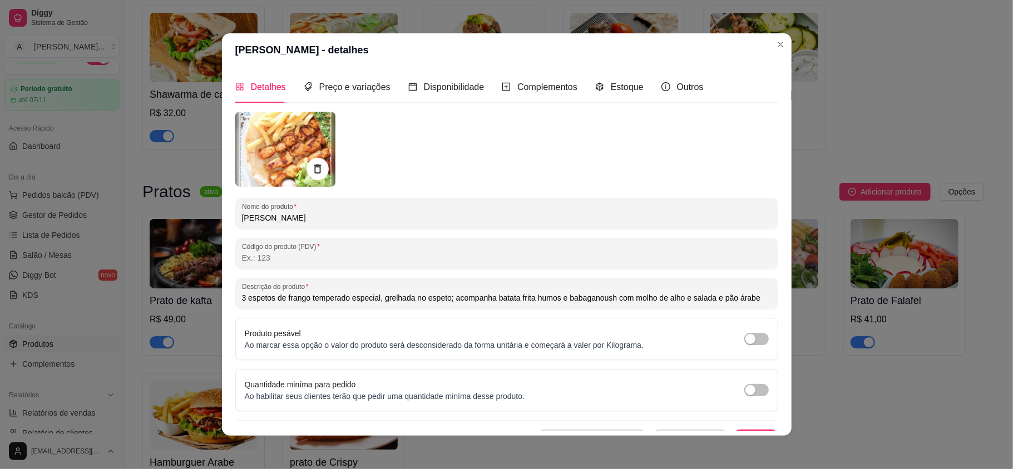
click at [242, 212] on input "[PERSON_NAME]" at bounding box center [506, 217] width 529 height 11
click at [242, 219] on input "prato de [PERSON_NAME]" at bounding box center [506, 217] width 529 height 11
type input "Prato de [PERSON_NAME]"
click at [748, 432] on div "Detalhes Preço e variações Disponibilidade Complementos Estoque Outros Nome do …" at bounding box center [506, 251] width 569 height 369
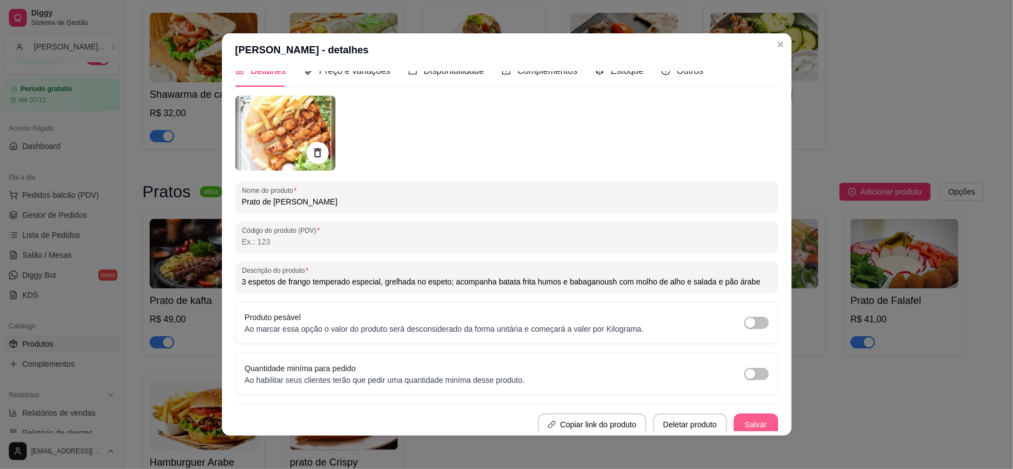
scroll to position [21, 0]
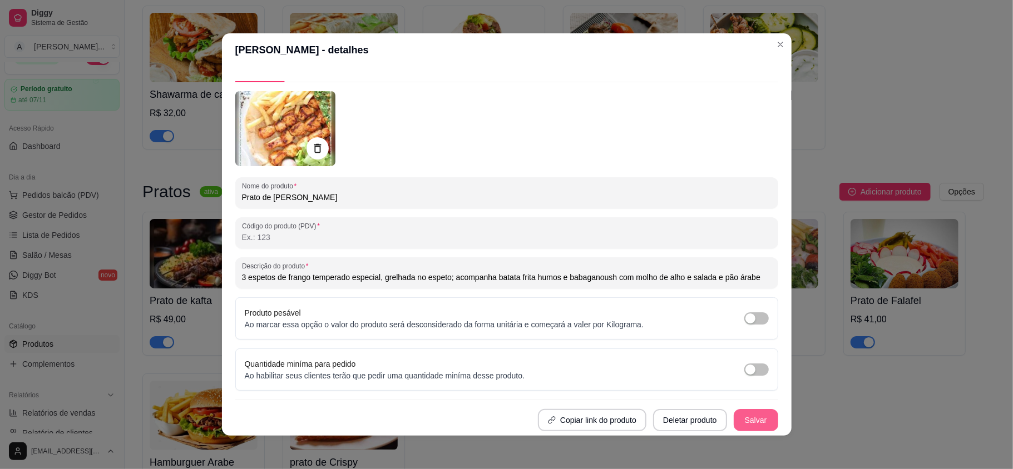
click at [741, 414] on button "Salvar" at bounding box center [756, 420] width 44 height 22
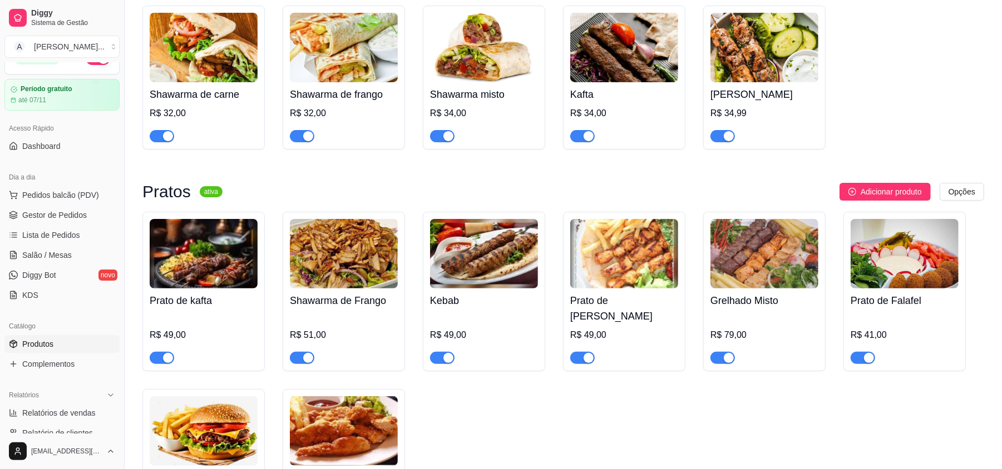
drag, startPoint x: 445, startPoint y: 248, endPoint x: 448, endPoint y: 216, distance: 32.4
click at [448, 216] on div "Kebab R$ 49,00" at bounding box center [484, 292] width 122 height 160
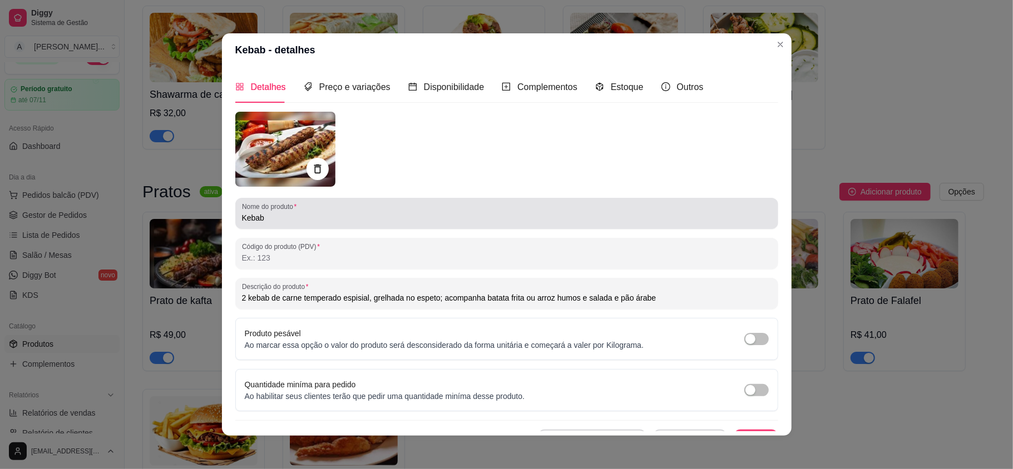
click at [242, 215] on input "Kebab" at bounding box center [506, 217] width 529 height 11
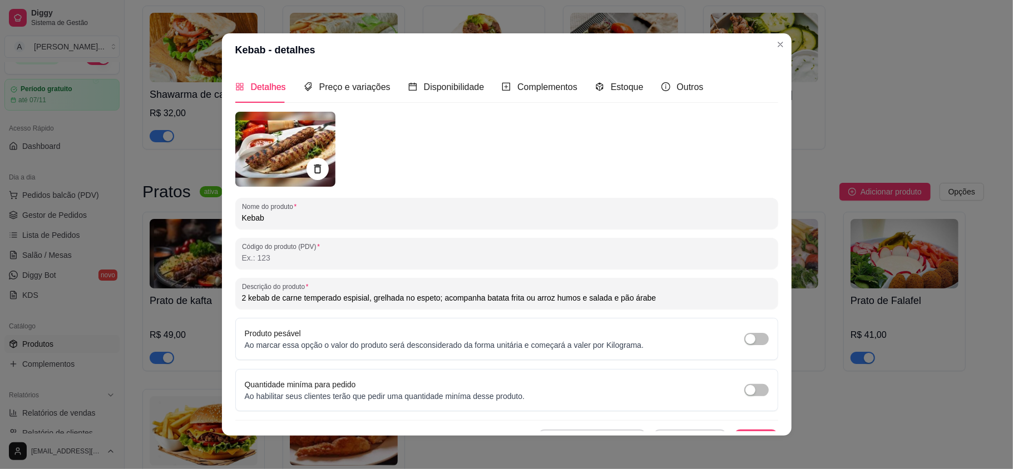
click at [242, 215] on input "Kebab" at bounding box center [506, 217] width 529 height 11
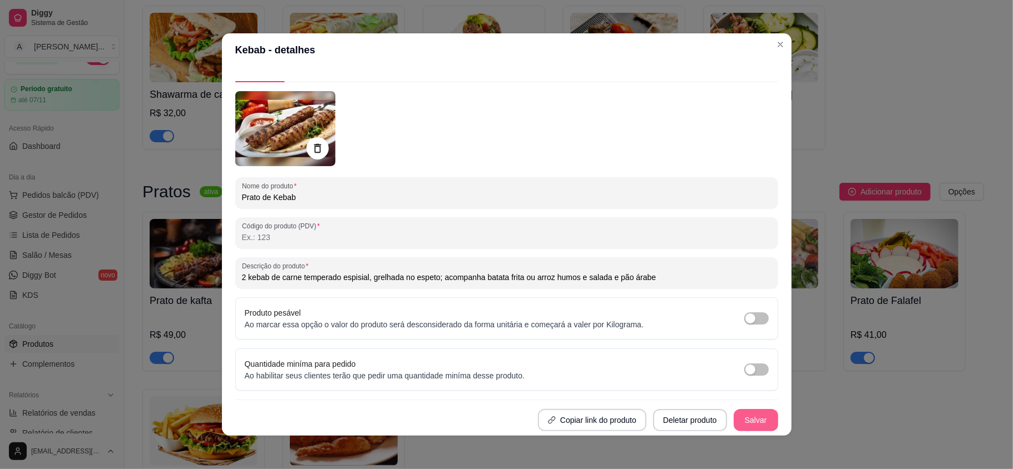
type input "Prato de Kebab"
click at [736, 419] on button "Salvar" at bounding box center [755, 421] width 43 height 22
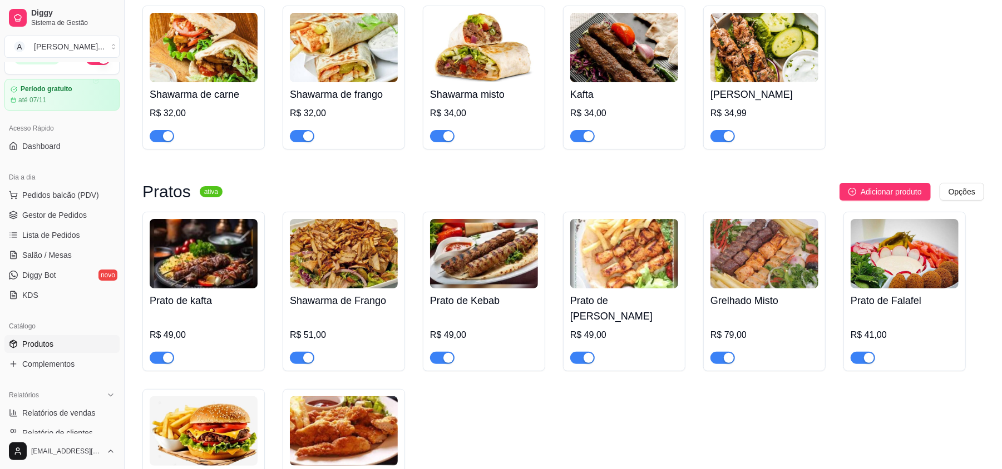
drag, startPoint x: 729, startPoint y: 274, endPoint x: 731, endPoint y: 261, distance: 12.4
click at [731, 261] on img at bounding box center [764, 254] width 108 height 70
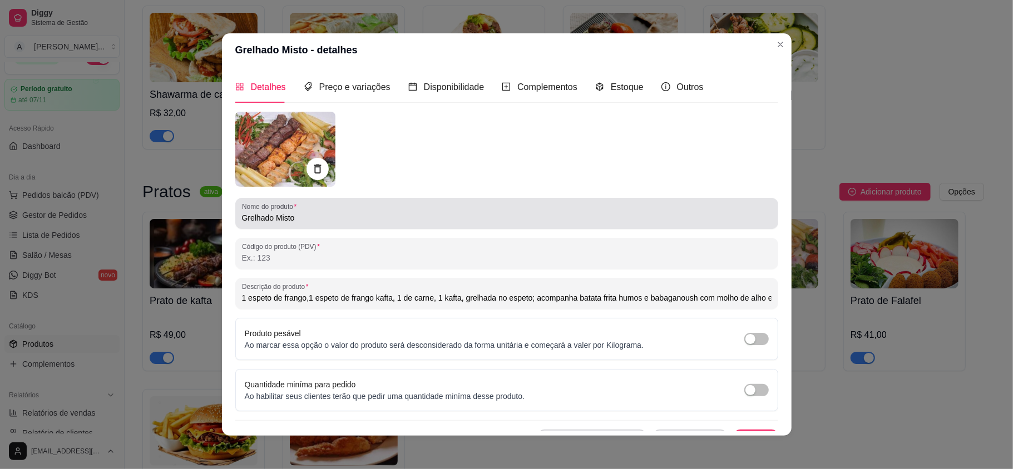
click at [242, 218] on input "Grelhado Misto" at bounding box center [506, 217] width 529 height 11
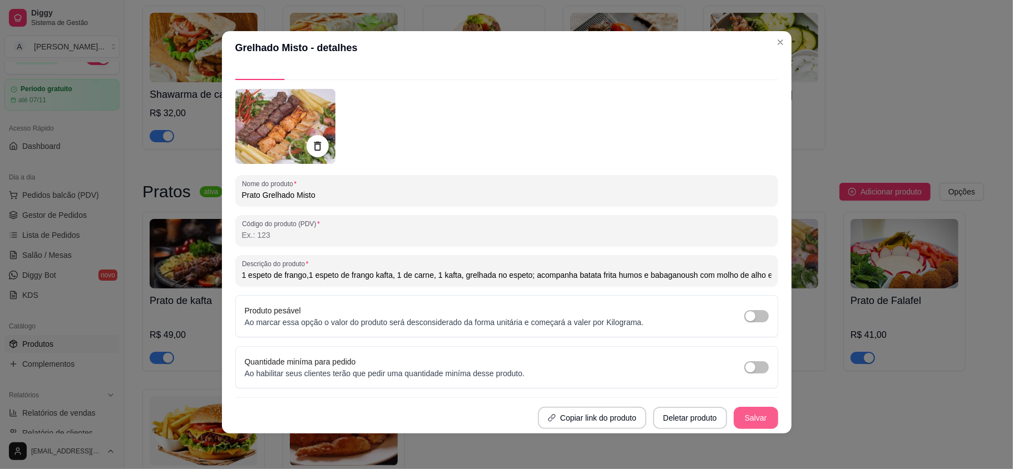
type input "Prato Grelhado Misto"
click at [734, 416] on button "Salvar" at bounding box center [756, 418] width 44 height 22
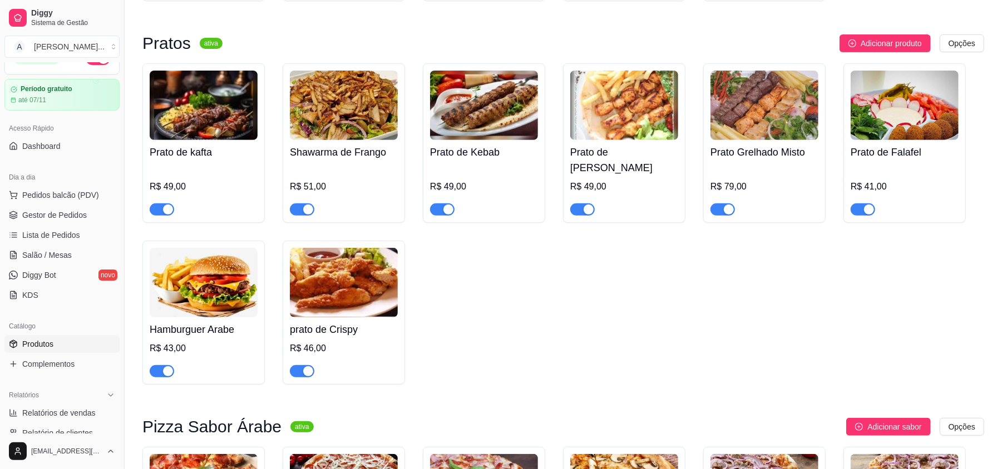
scroll to position [0, 0]
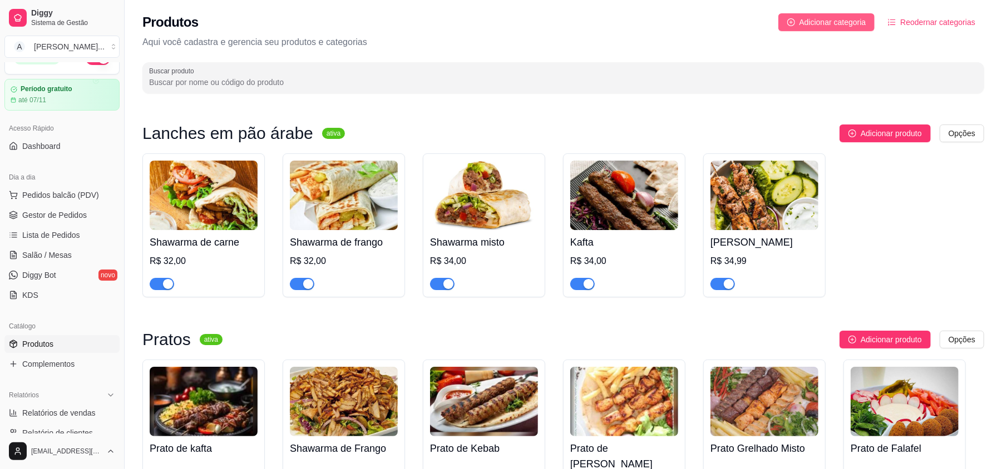
click at [815, 25] on span "Adicionar categoria" at bounding box center [832, 22] width 67 height 12
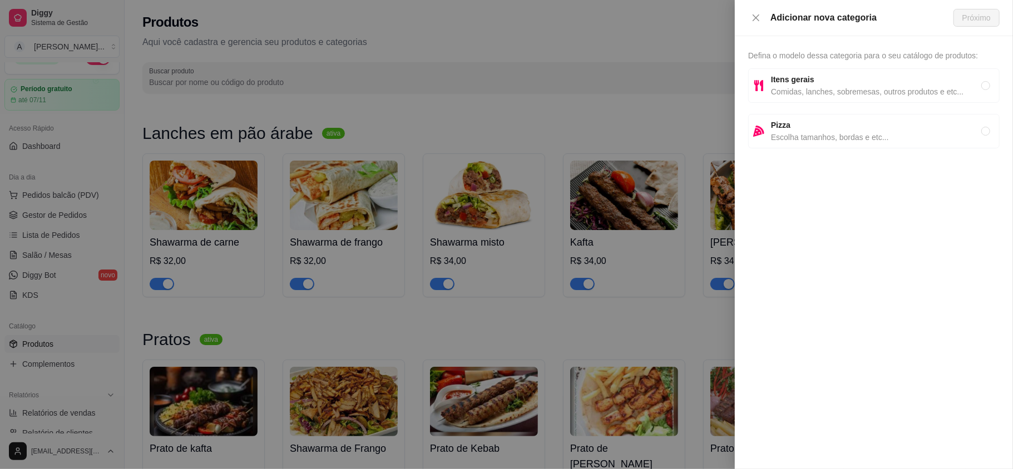
click at [660, 38] on div at bounding box center [506, 234] width 1013 height 469
